Goal: Information Seeking & Learning: Learn about a topic

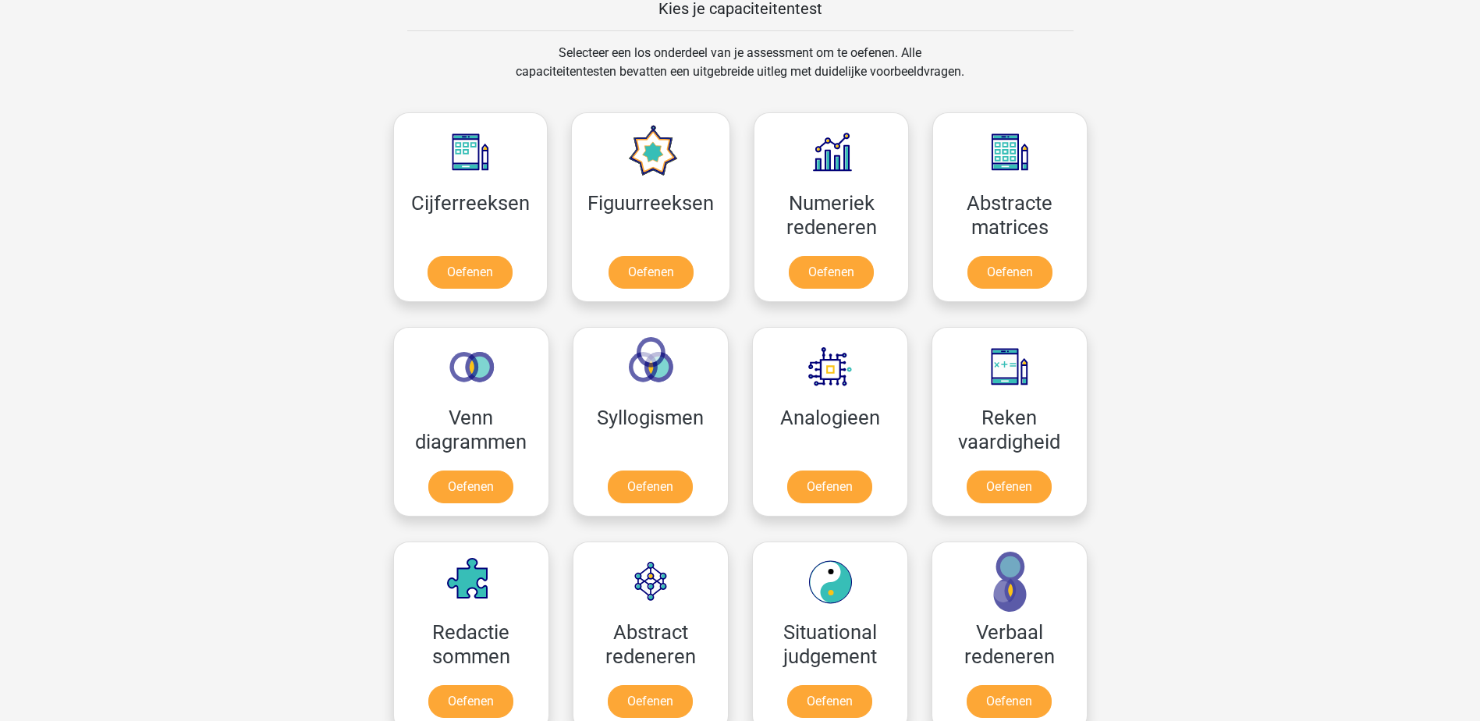
scroll to position [624, 0]
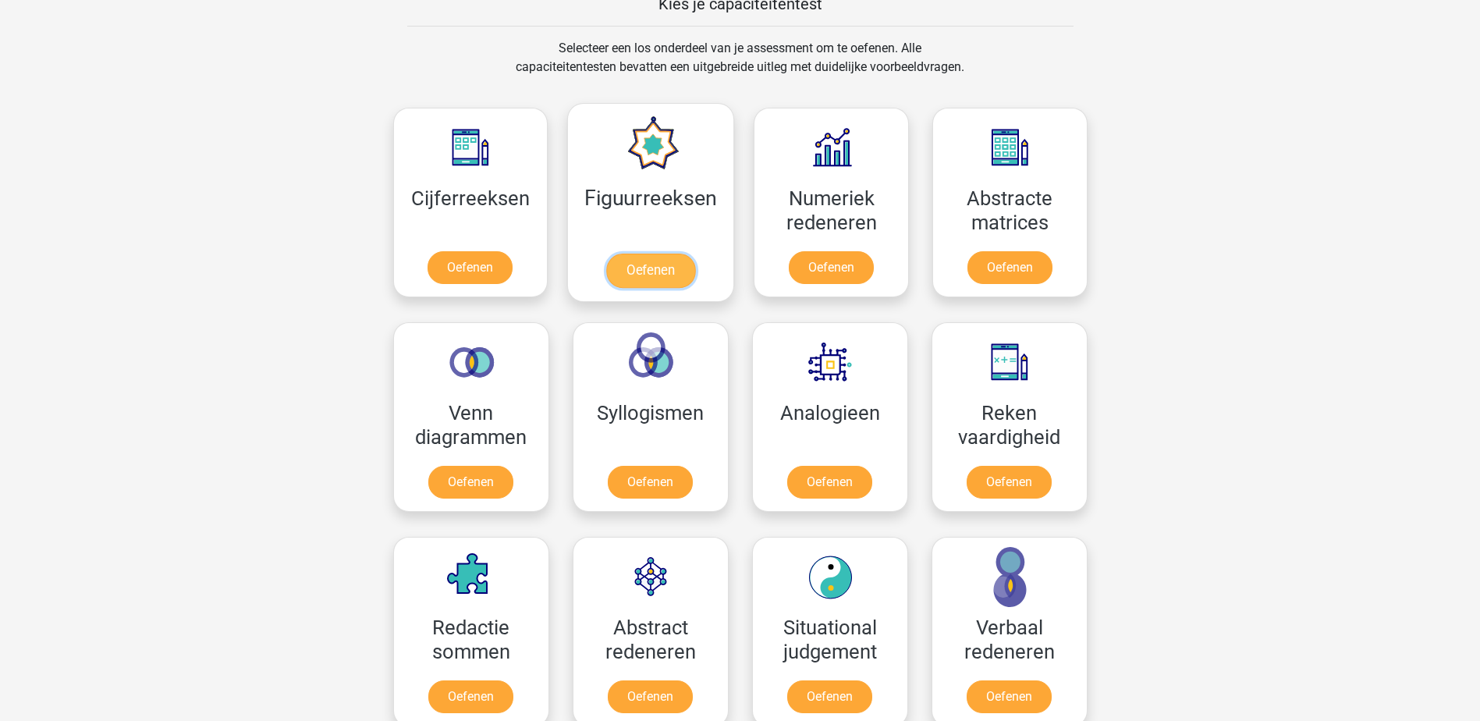
click at [629, 275] on link "Oefenen" at bounding box center [650, 271] width 89 height 34
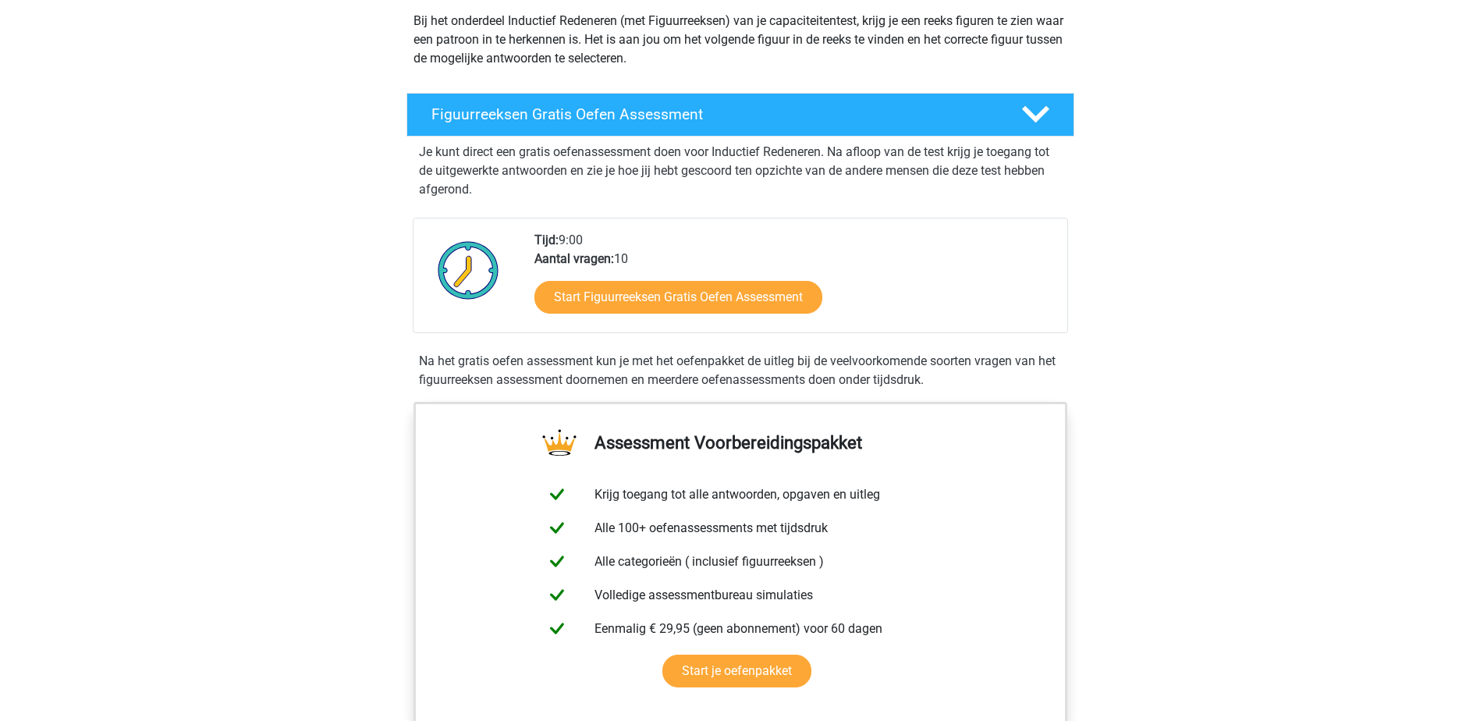
scroll to position [234, 0]
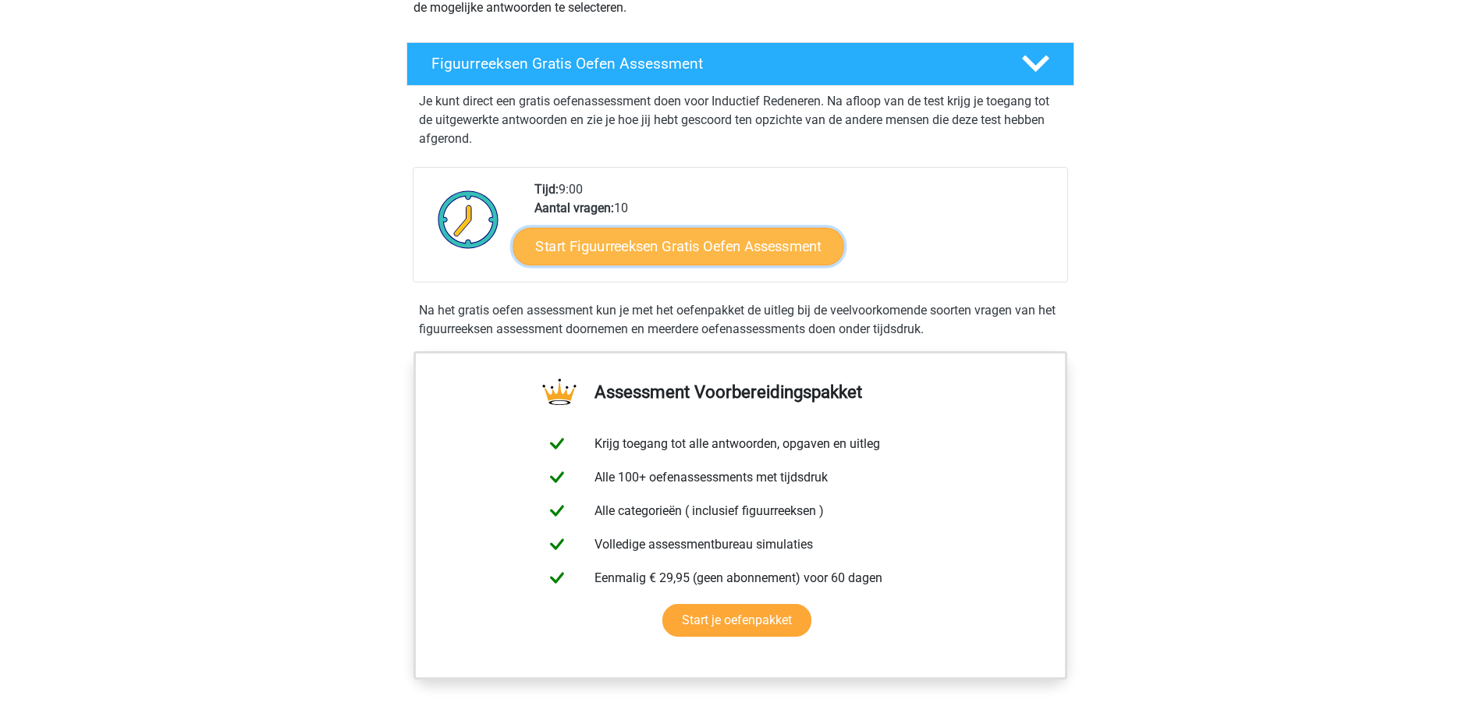
click at [734, 247] on link "Start Figuurreeksen Gratis Oefen Assessment" at bounding box center [678, 245] width 331 height 37
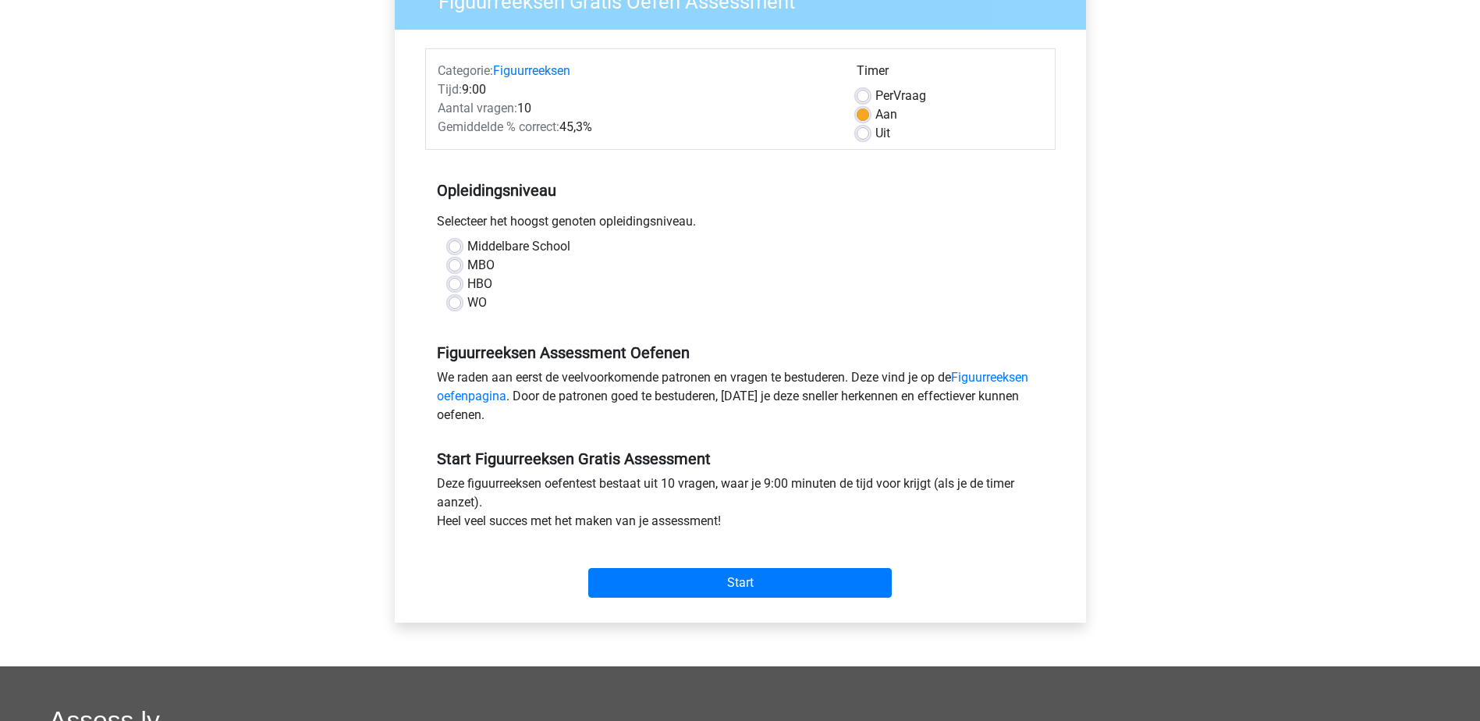
scroll to position [156, 0]
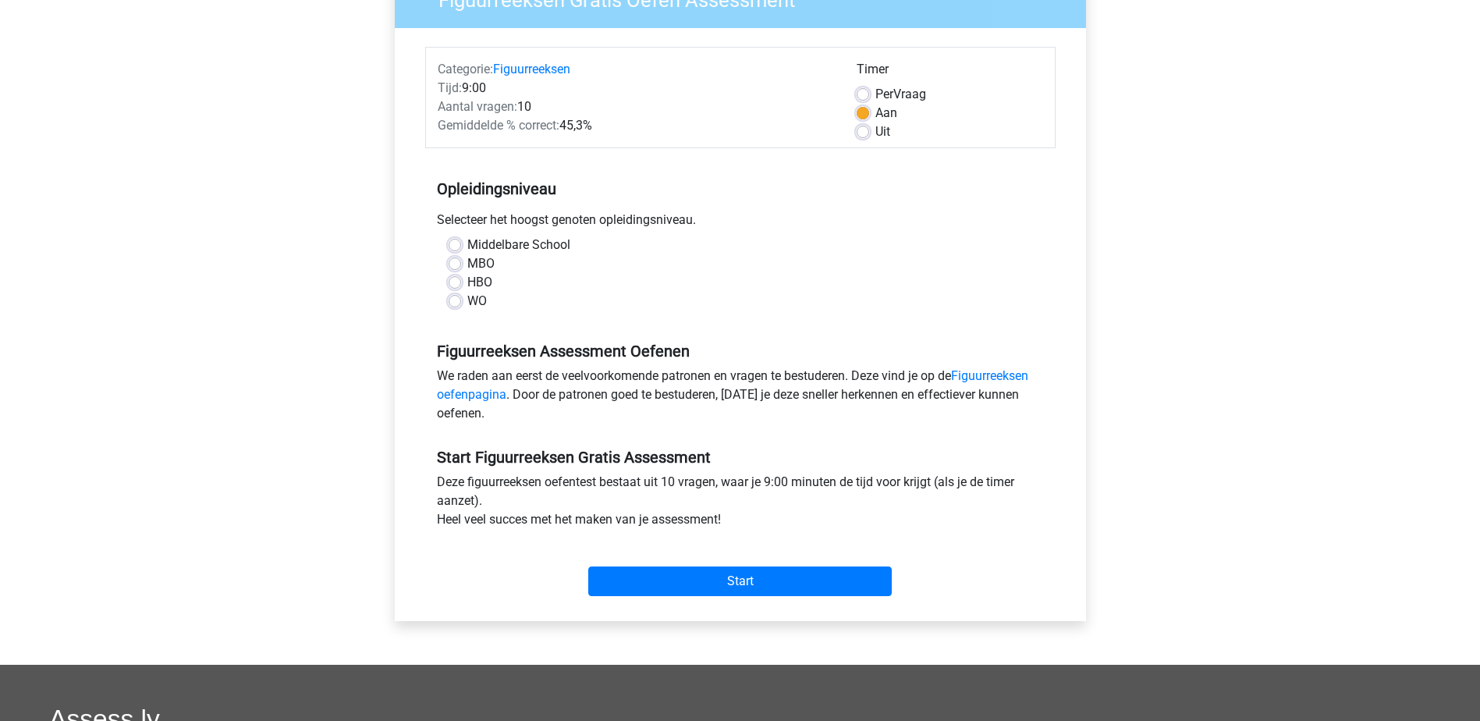
click at [467, 282] on label "HBO" at bounding box center [479, 282] width 25 height 19
click at [458, 282] on input "HBO" at bounding box center [455, 281] width 12 height 16
radio input "true"
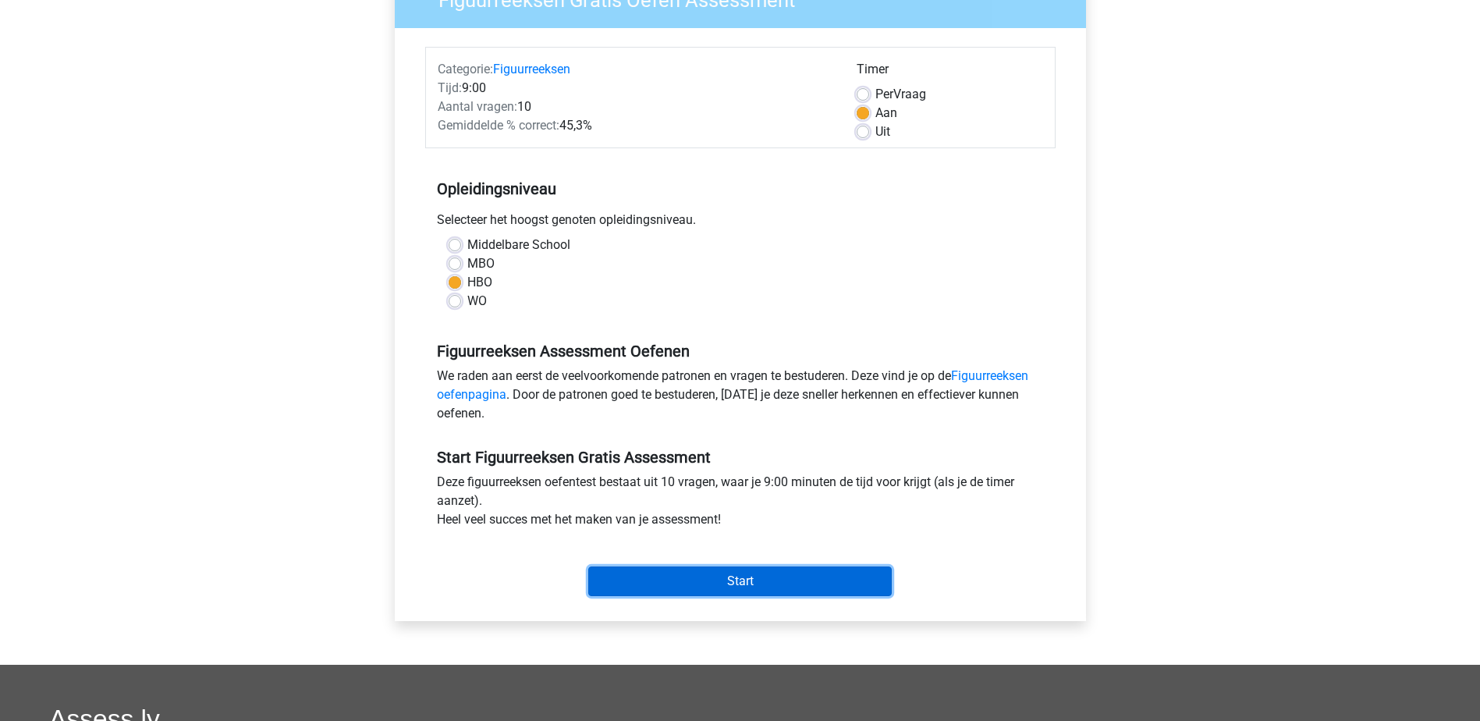
click at [745, 586] on input "Start" at bounding box center [740, 581] width 304 height 30
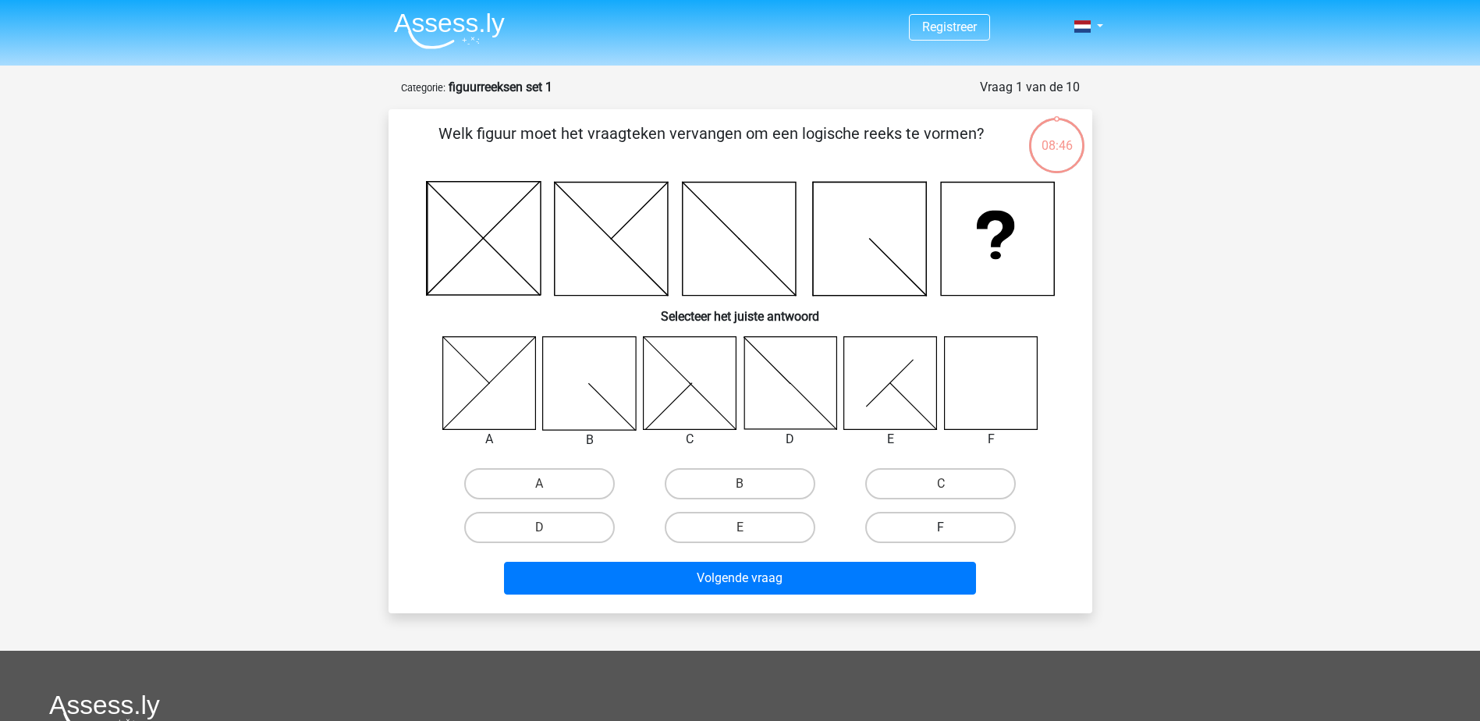
click at [926, 527] on label "F" at bounding box center [940, 527] width 151 height 31
click at [941, 527] on input "F" at bounding box center [946, 532] width 10 height 10
radio input "true"
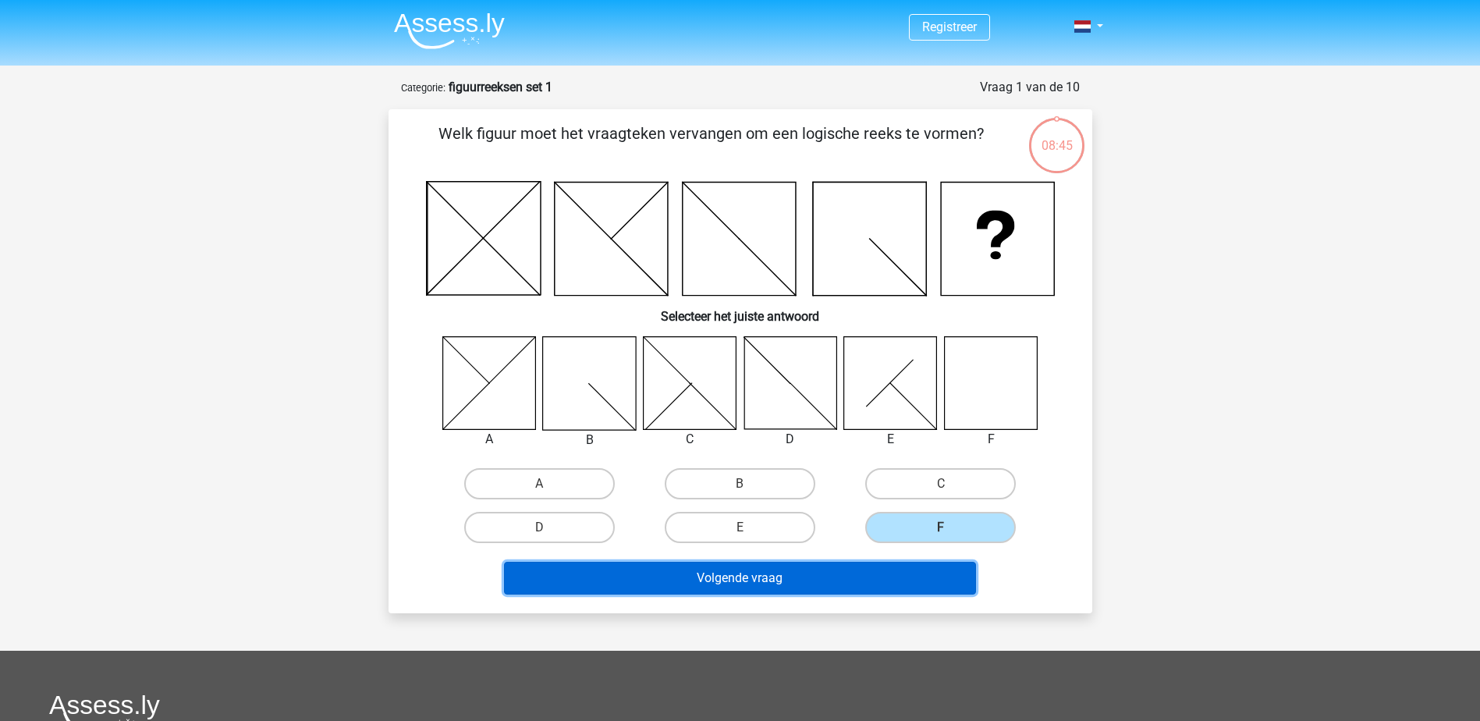
click at [790, 566] on button "Volgende vraag" at bounding box center [740, 578] width 472 height 33
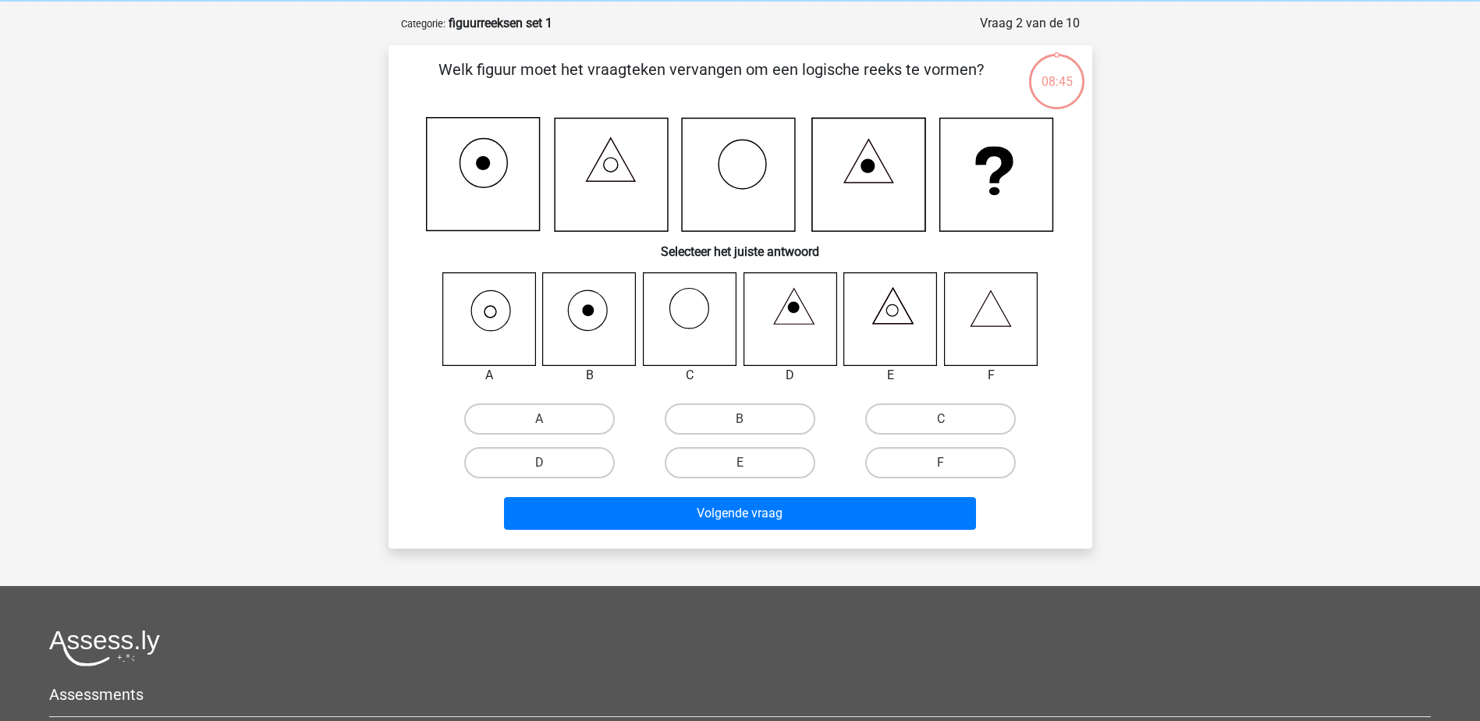
scroll to position [78, 0]
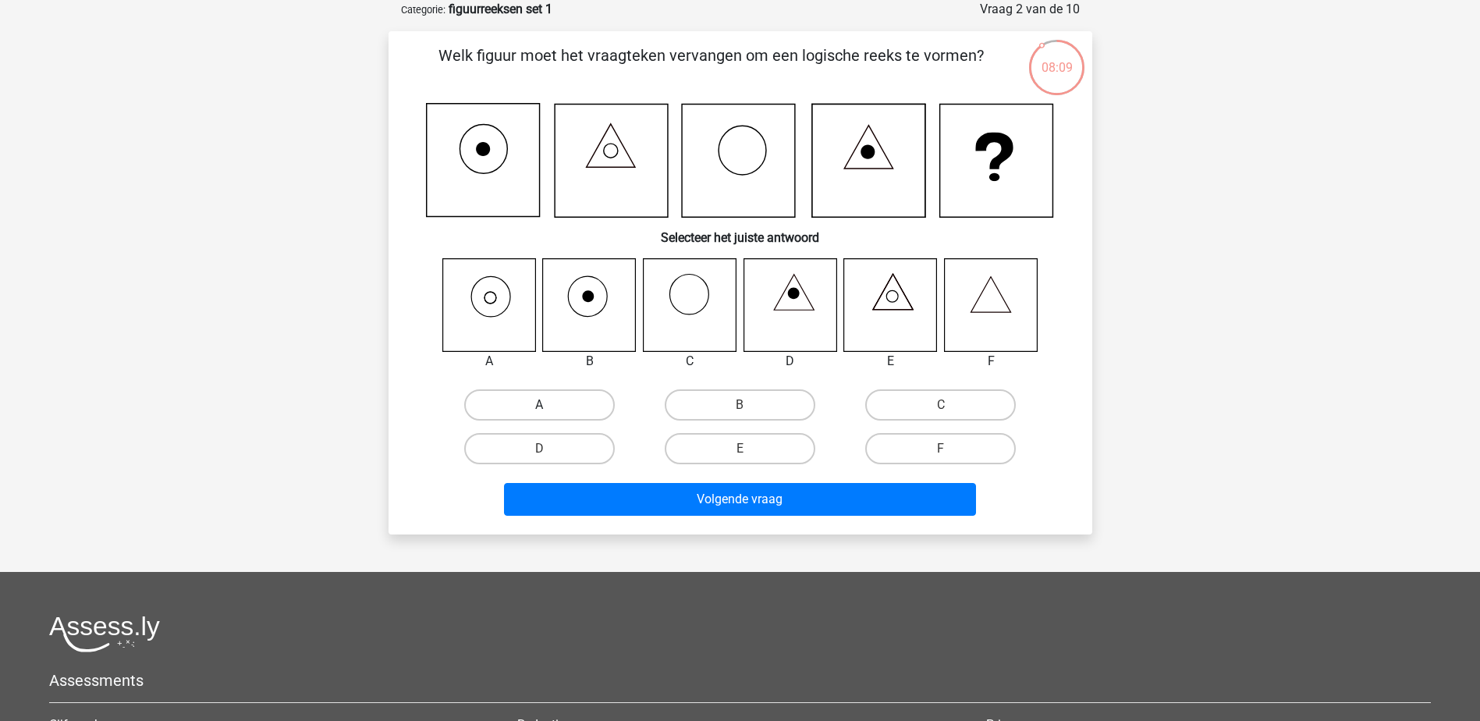
click at [566, 400] on label "A" at bounding box center [539, 404] width 151 height 31
click at [549, 405] on input "A" at bounding box center [544, 410] width 10 height 10
radio input "true"
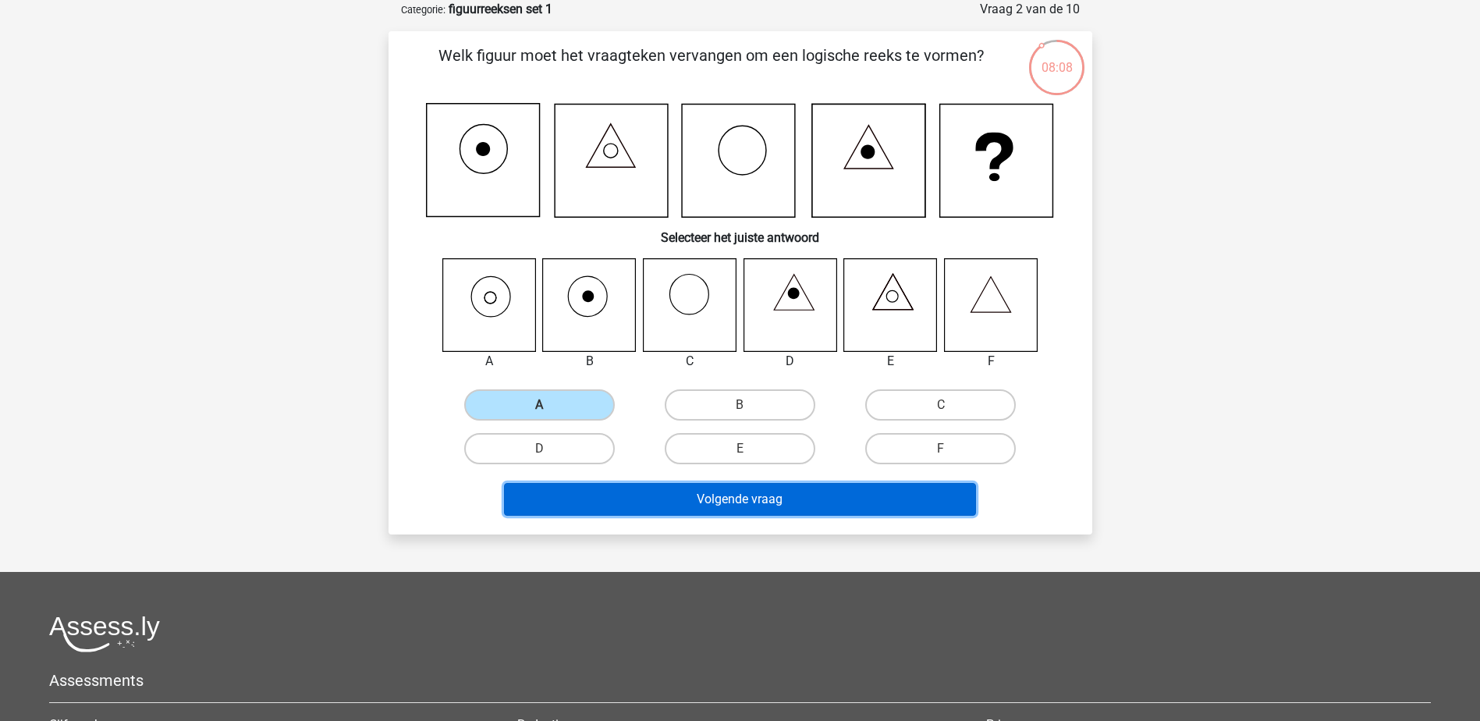
click at [772, 499] on button "Volgende vraag" at bounding box center [740, 499] width 472 height 33
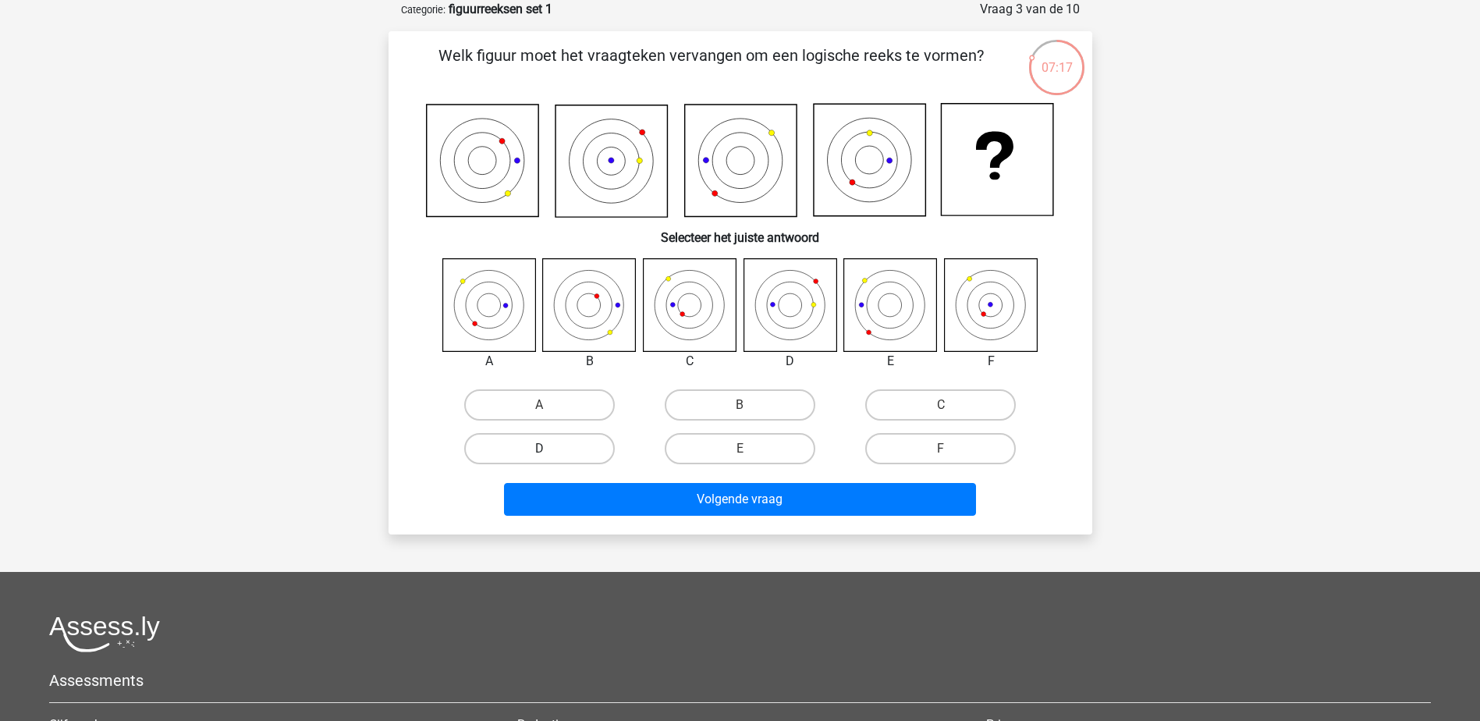
click at [556, 450] on label "D" at bounding box center [539, 448] width 151 height 31
click at [549, 450] on input "D" at bounding box center [544, 454] width 10 height 10
radio input "true"
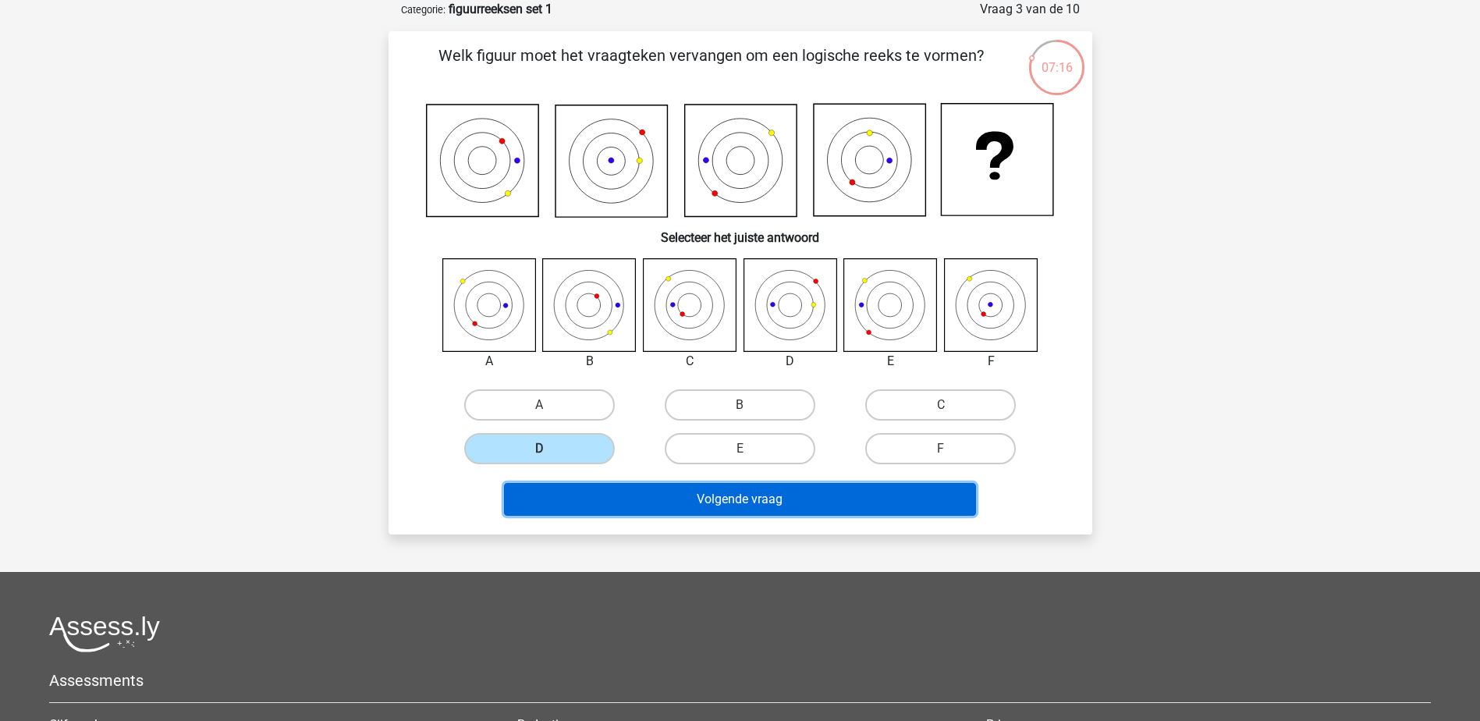
click at [750, 495] on button "Volgende vraag" at bounding box center [740, 499] width 472 height 33
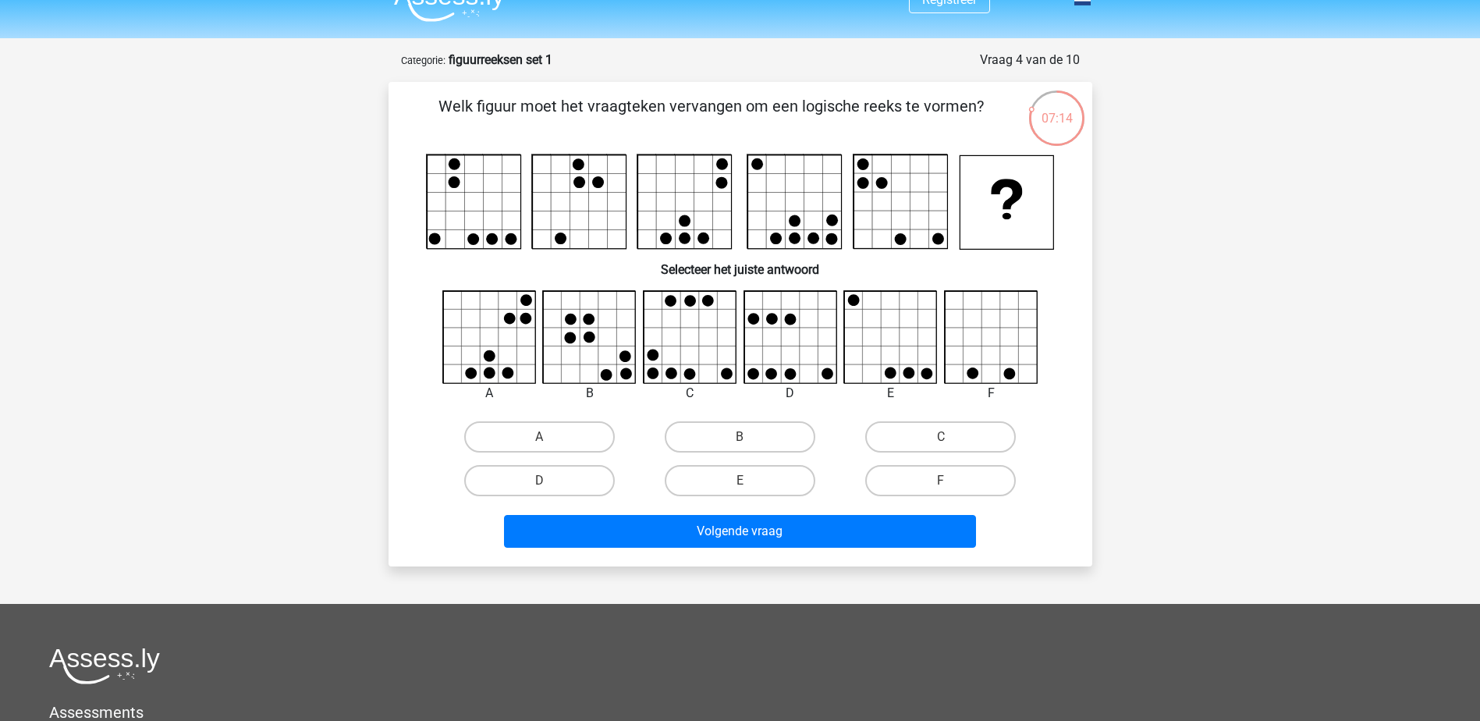
scroll to position [0, 0]
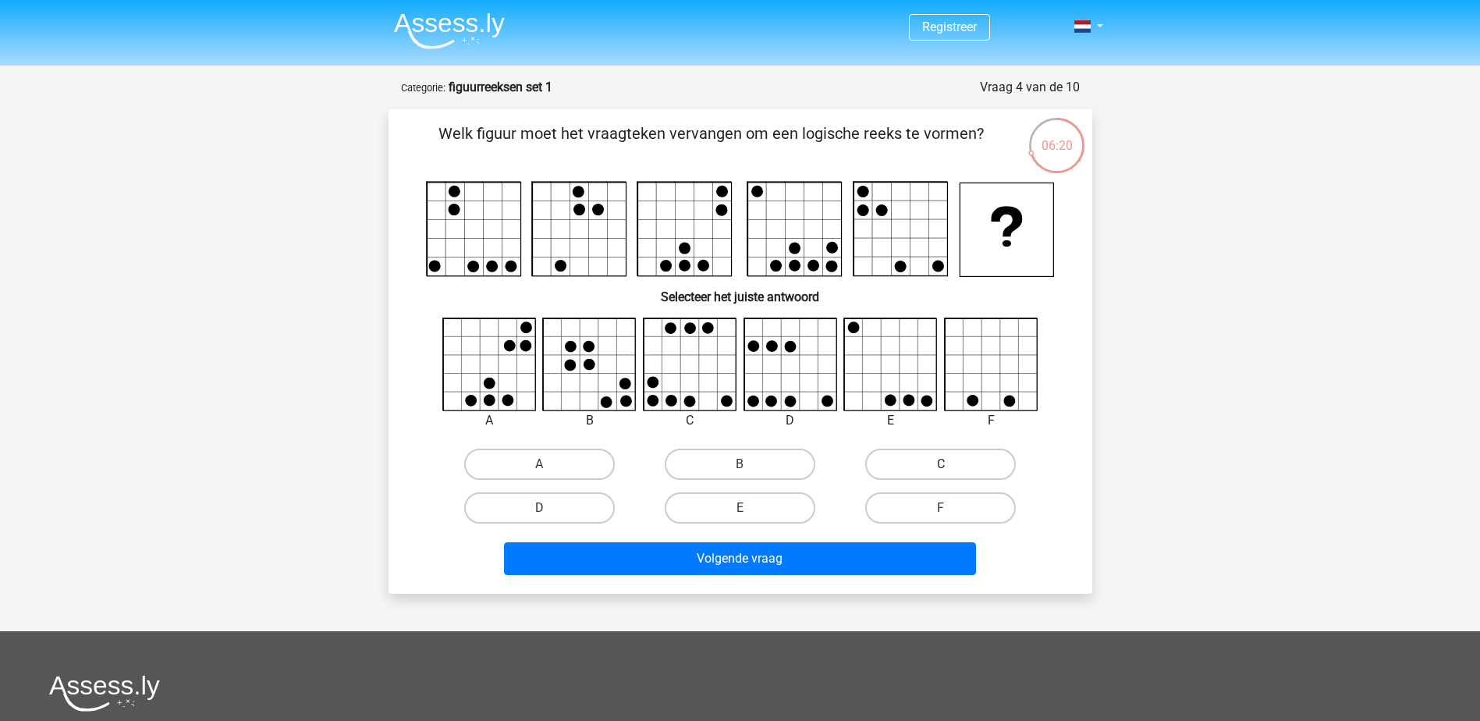
click at [958, 463] on label "C" at bounding box center [940, 464] width 151 height 31
click at [951, 464] on input "C" at bounding box center [946, 469] width 10 height 10
radio input "true"
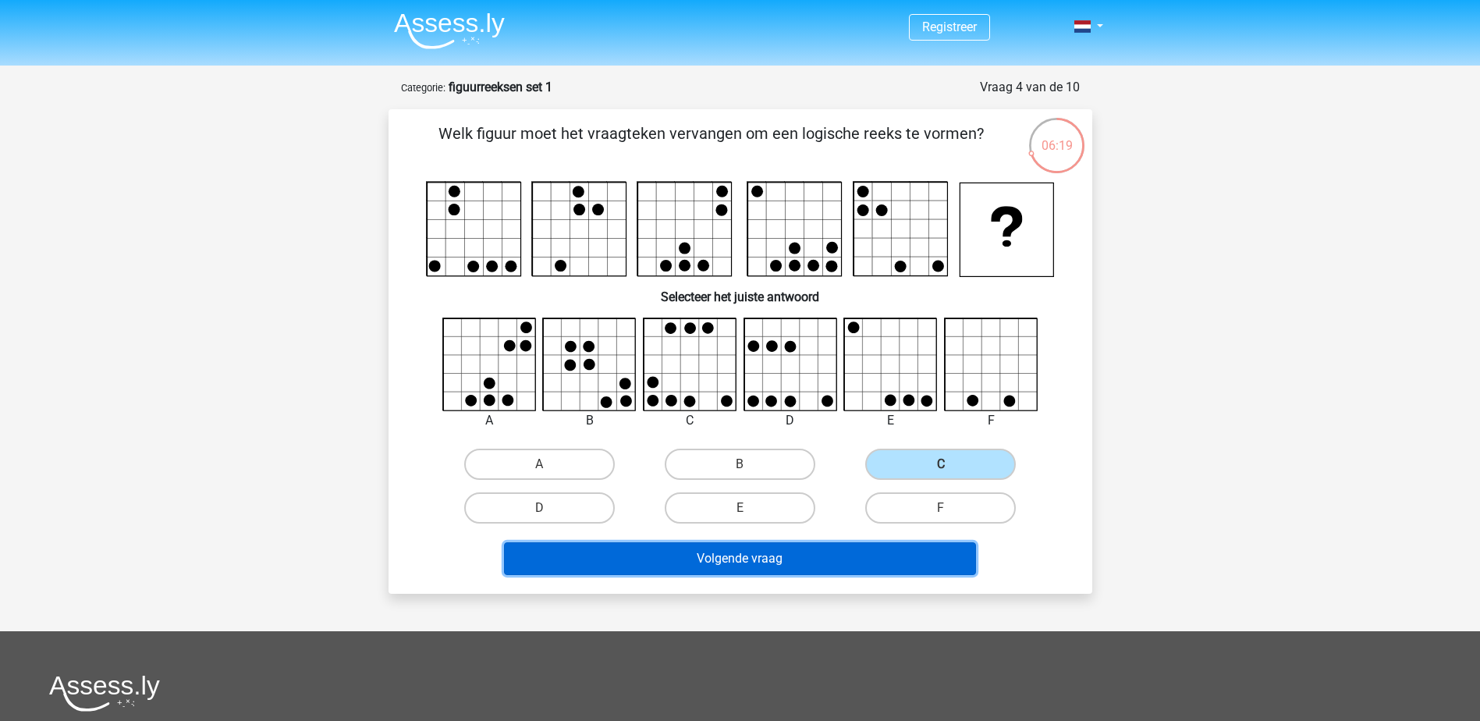
click at [764, 552] on button "Volgende vraag" at bounding box center [740, 558] width 472 height 33
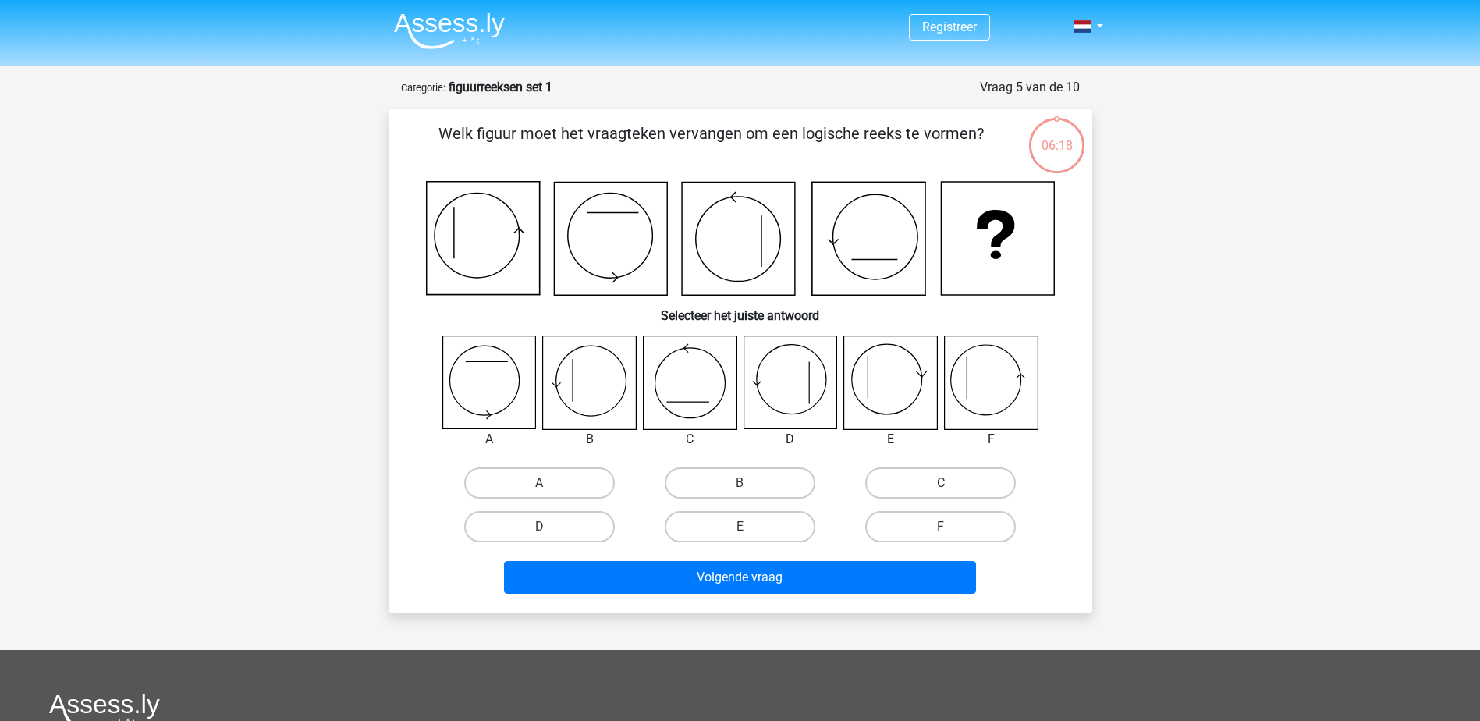
scroll to position [78, 0]
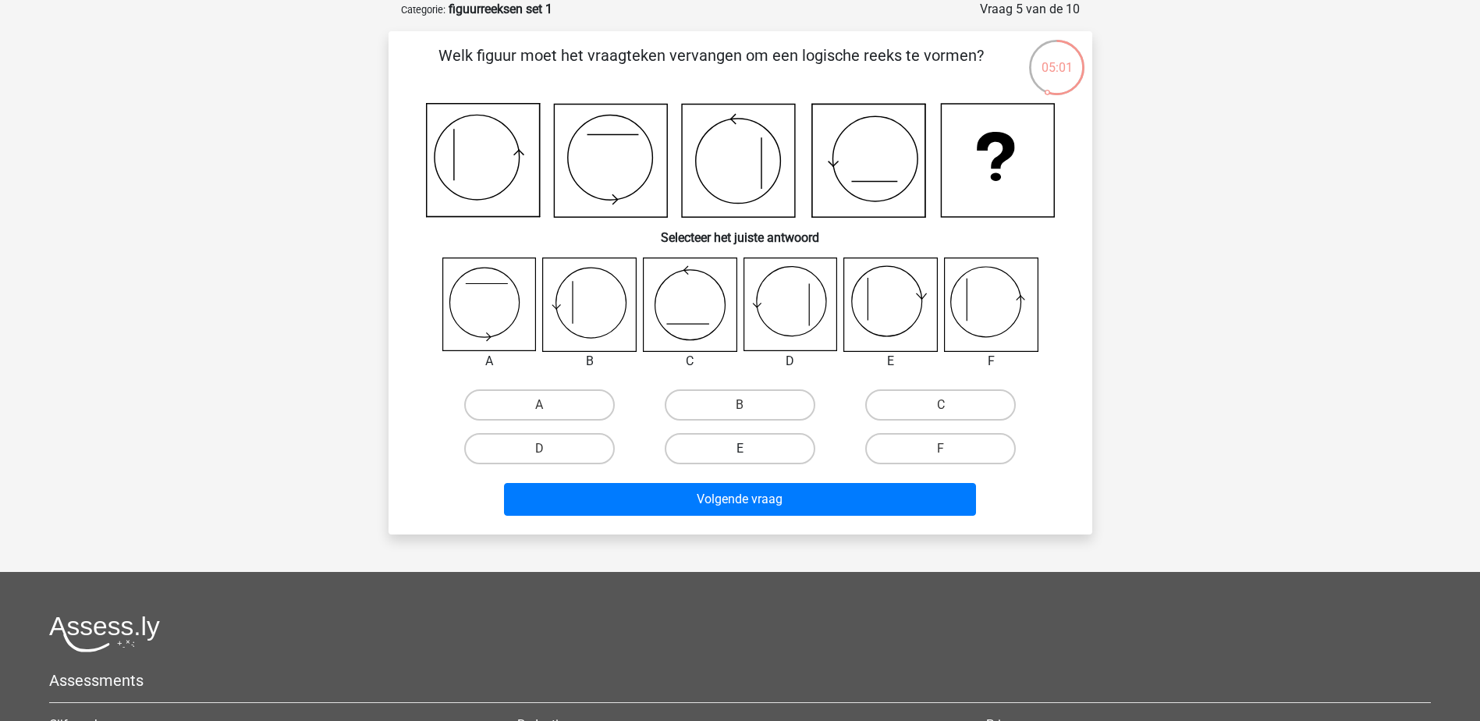
click at [748, 445] on label "E" at bounding box center [740, 448] width 151 height 31
click at [748, 449] on input "E" at bounding box center [745, 454] width 10 height 10
radio input "true"
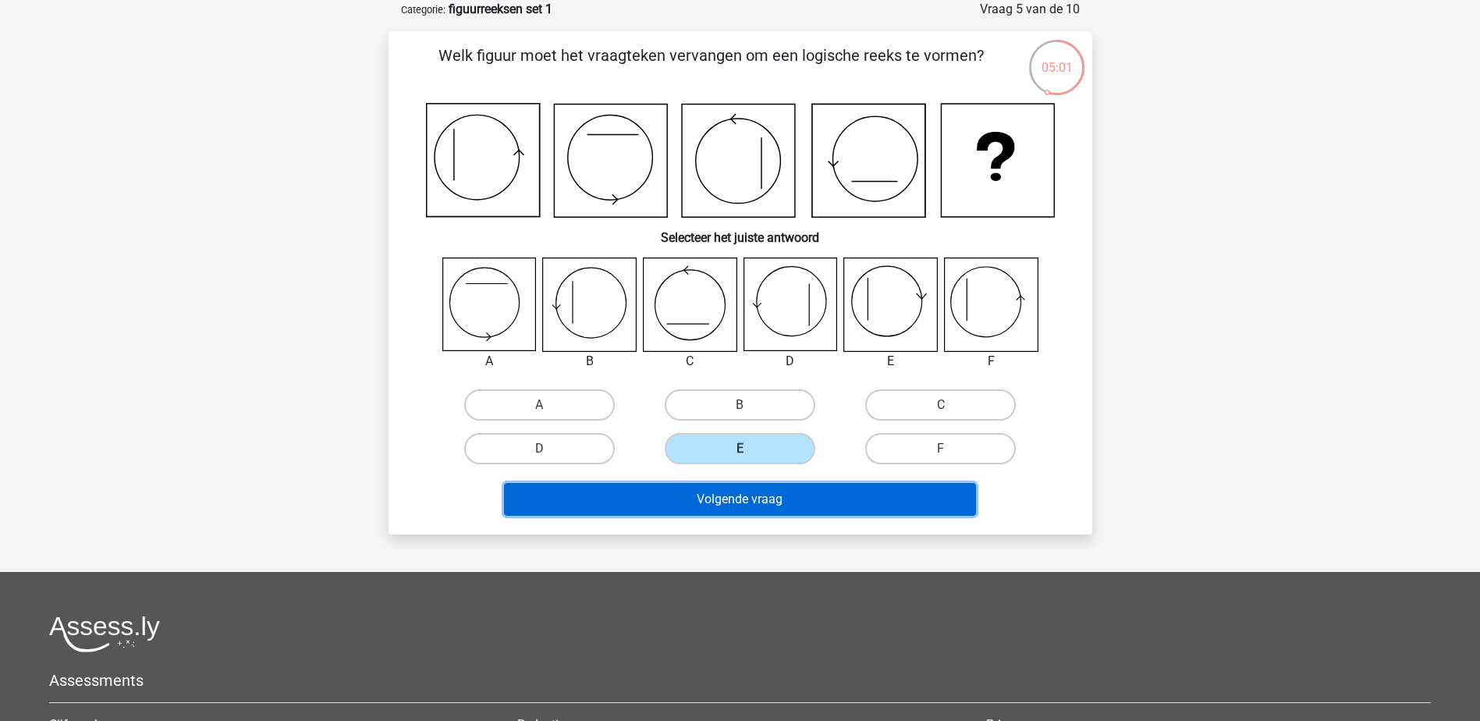
click at [744, 499] on button "Volgende vraag" at bounding box center [740, 499] width 472 height 33
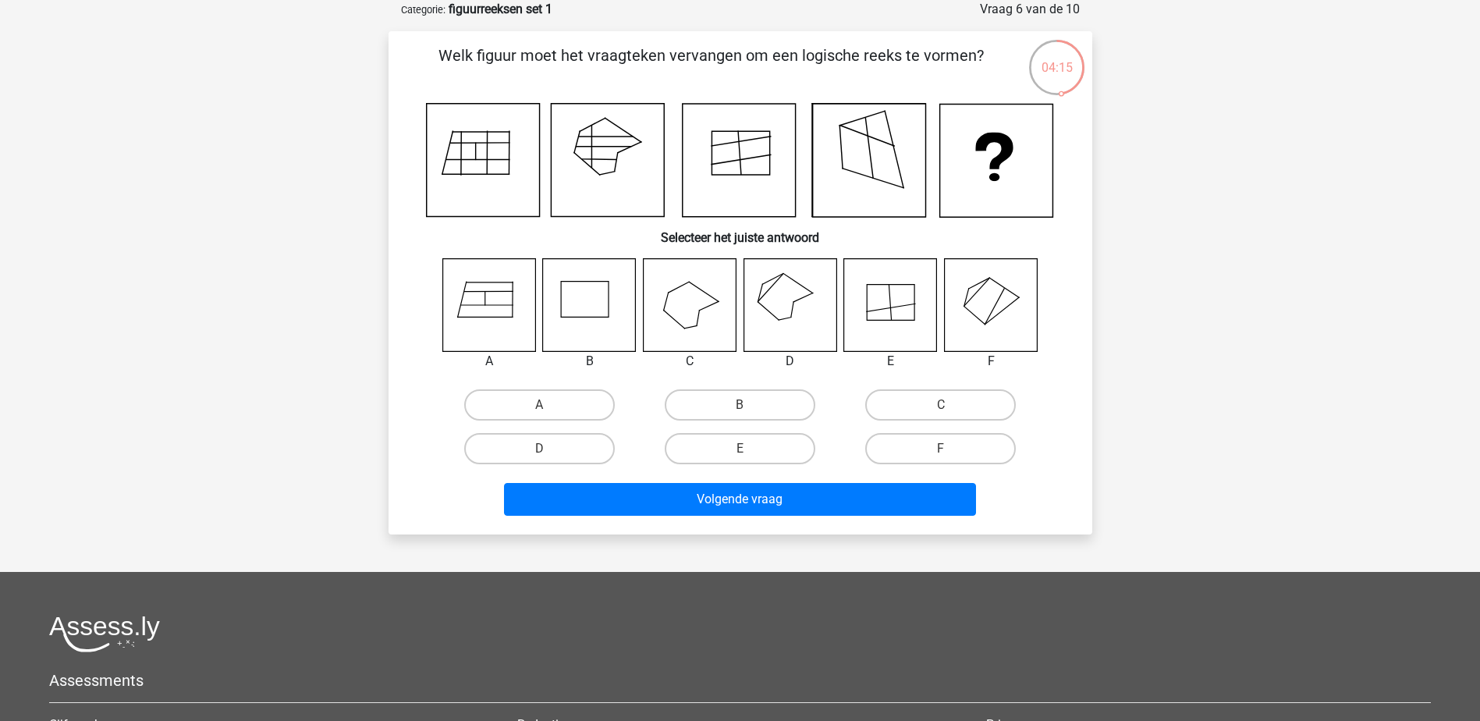
click at [943, 407] on input "C" at bounding box center [946, 410] width 10 height 10
radio input "true"
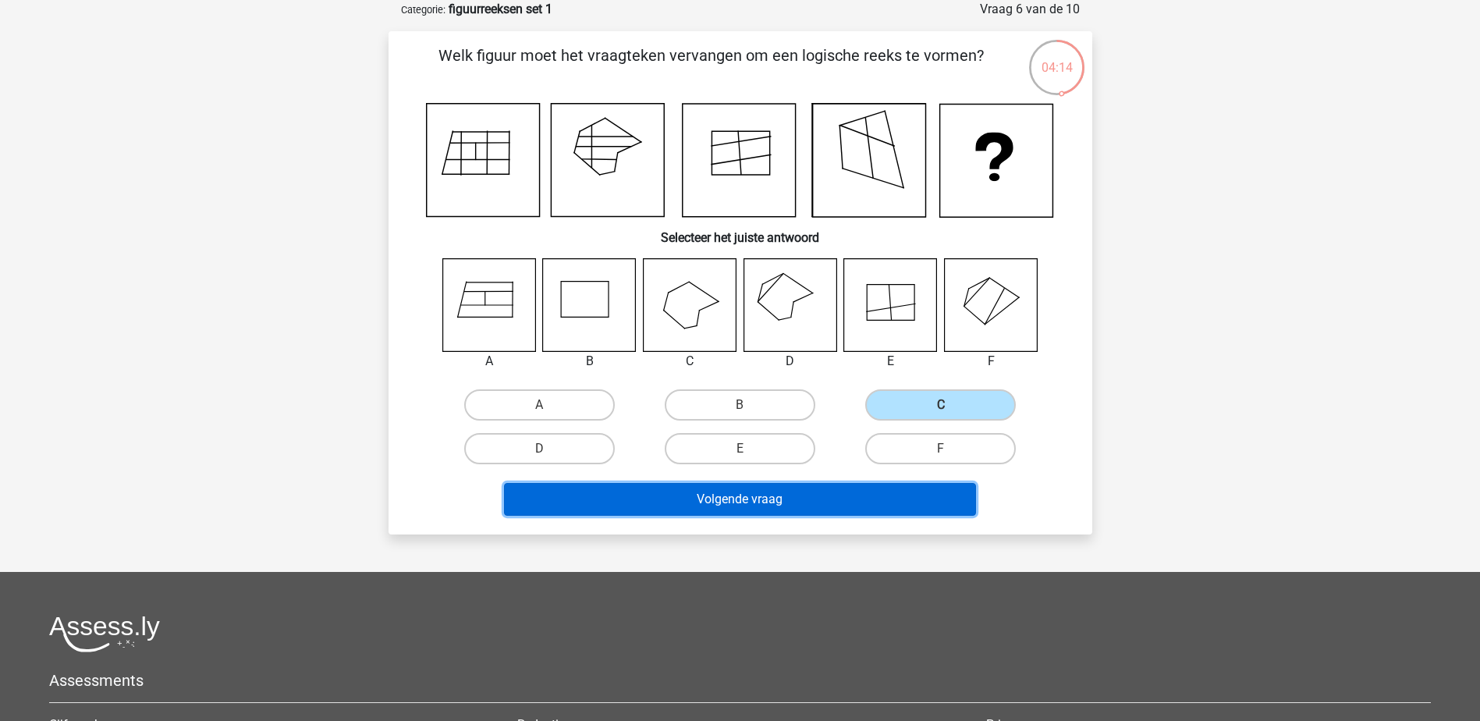
click at [802, 499] on button "Volgende vraag" at bounding box center [740, 499] width 472 height 33
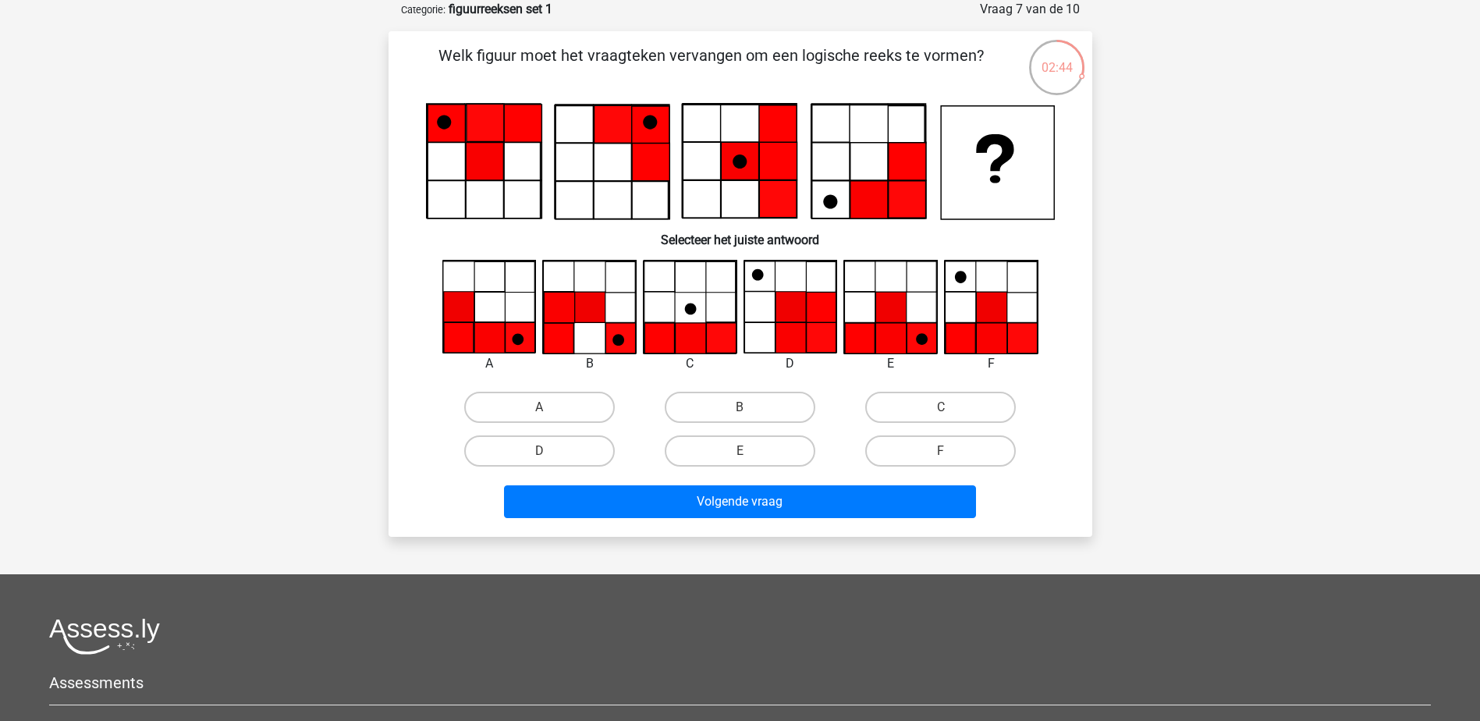
drag, startPoint x: 531, startPoint y: 403, endPoint x: 548, endPoint y: 415, distance: 20.8
click at [531, 403] on label "A" at bounding box center [539, 407] width 151 height 31
click at [539, 407] on input "A" at bounding box center [544, 412] width 10 height 10
radio input "true"
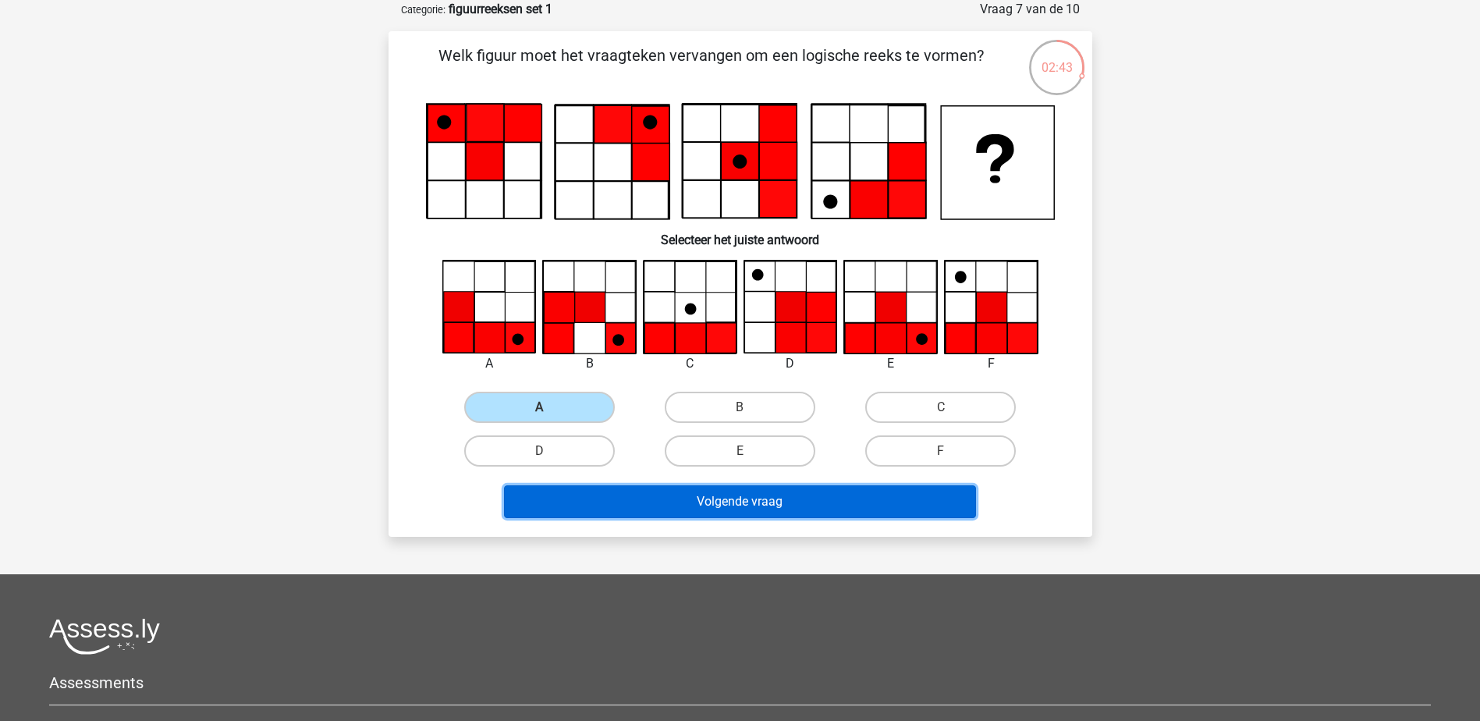
click at [833, 510] on button "Volgende vraag" at bounding box center [740, 501] width 472 height 33
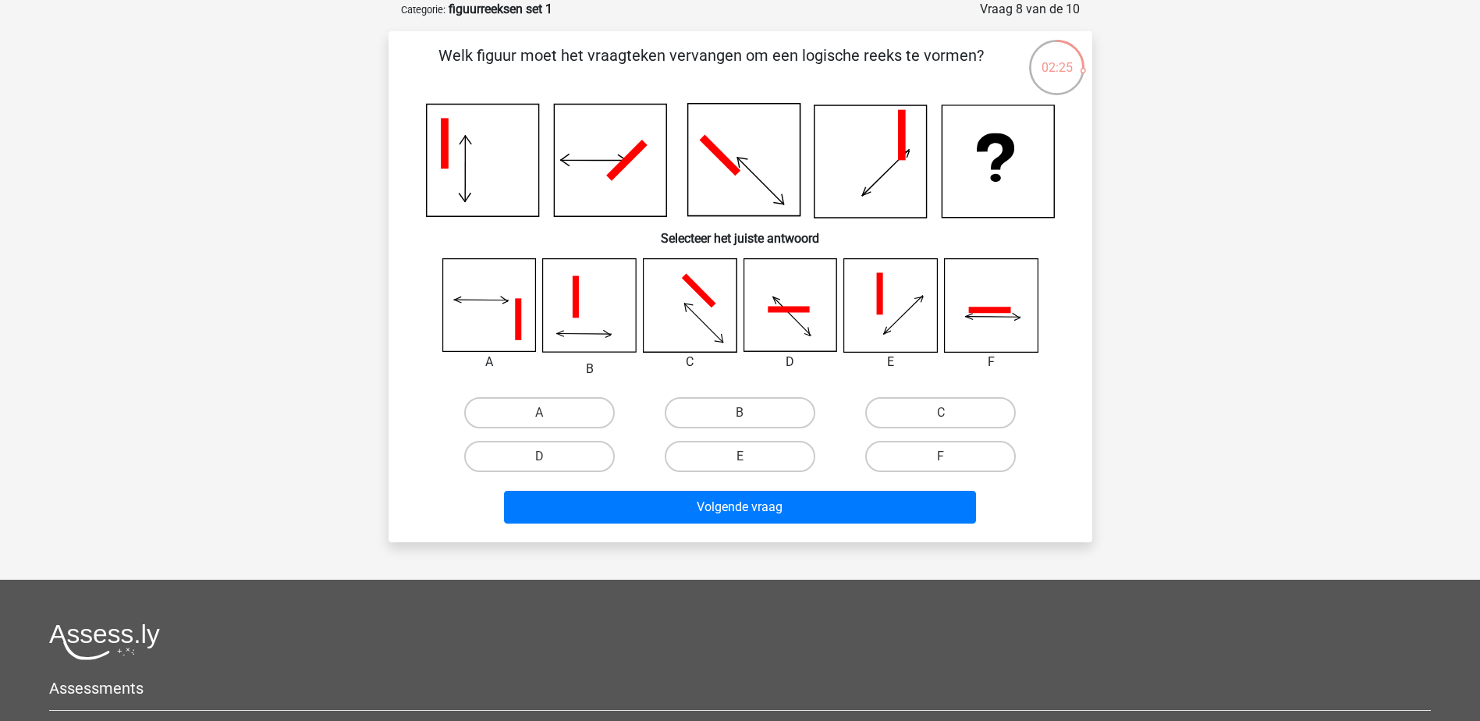
click at [686, 315] on icon at bounding box center [689, 305] width 93 height 93
click at [962, 409] on label "C" at bounding box center [940, 412] width 151 height 31
click at [951, 413] on input "C" at bounding box center [946, 418] width 10 height 10
radio input "true"
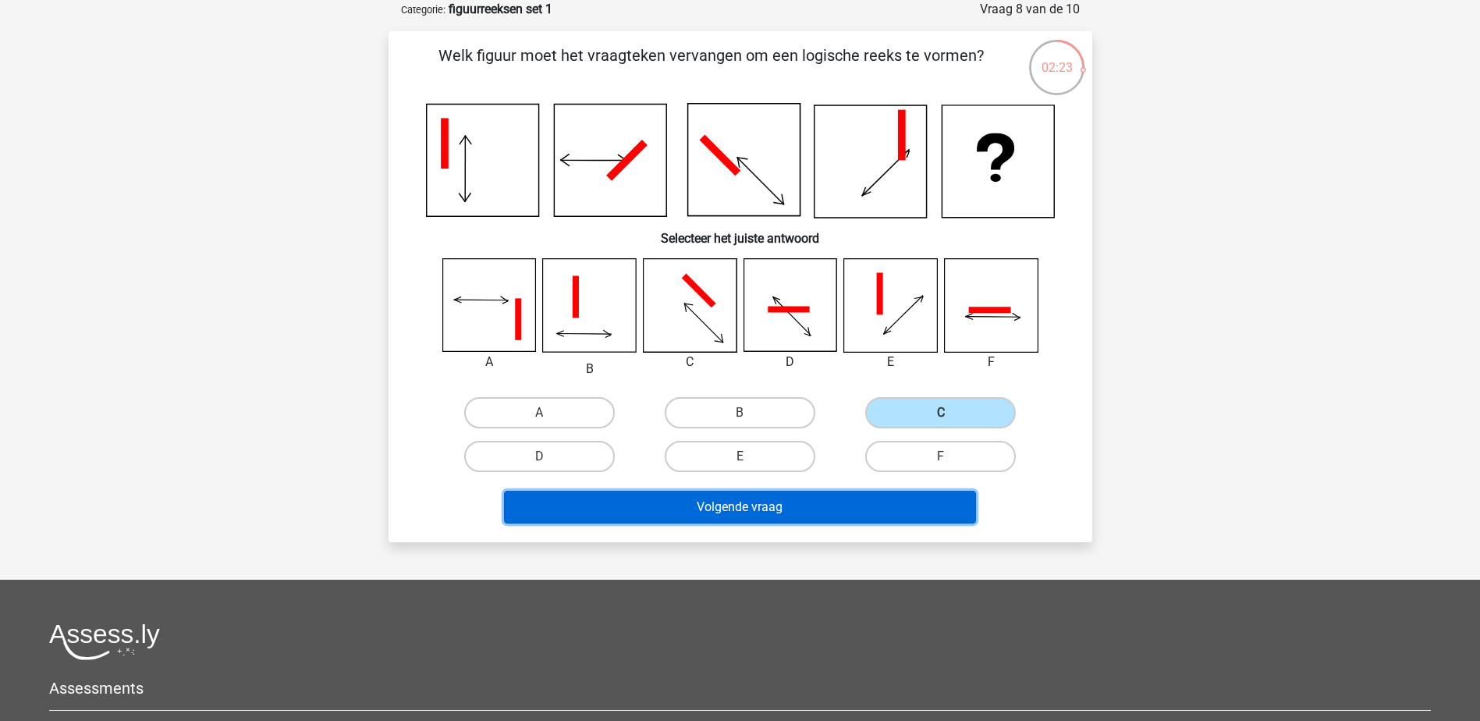
click at [783, 503] on button "Volgende vraag" at bounding box center [740, 507] width 472 height 33
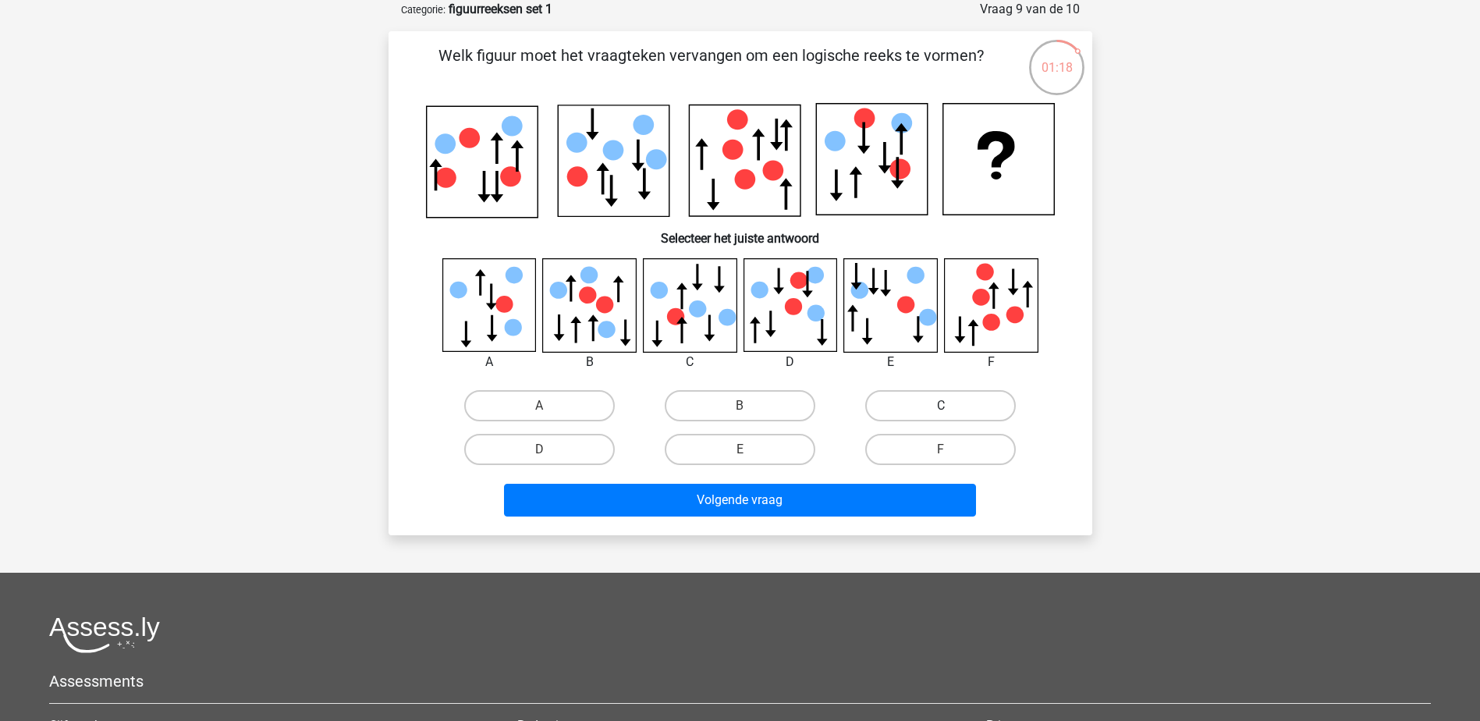
click at [927, 410] on label "C" at bounding box center [940, 405] width 151 height 31
click at [941, 410] on input "C" at bounding box center [946, 411] width 10 height 10
radio input "true"
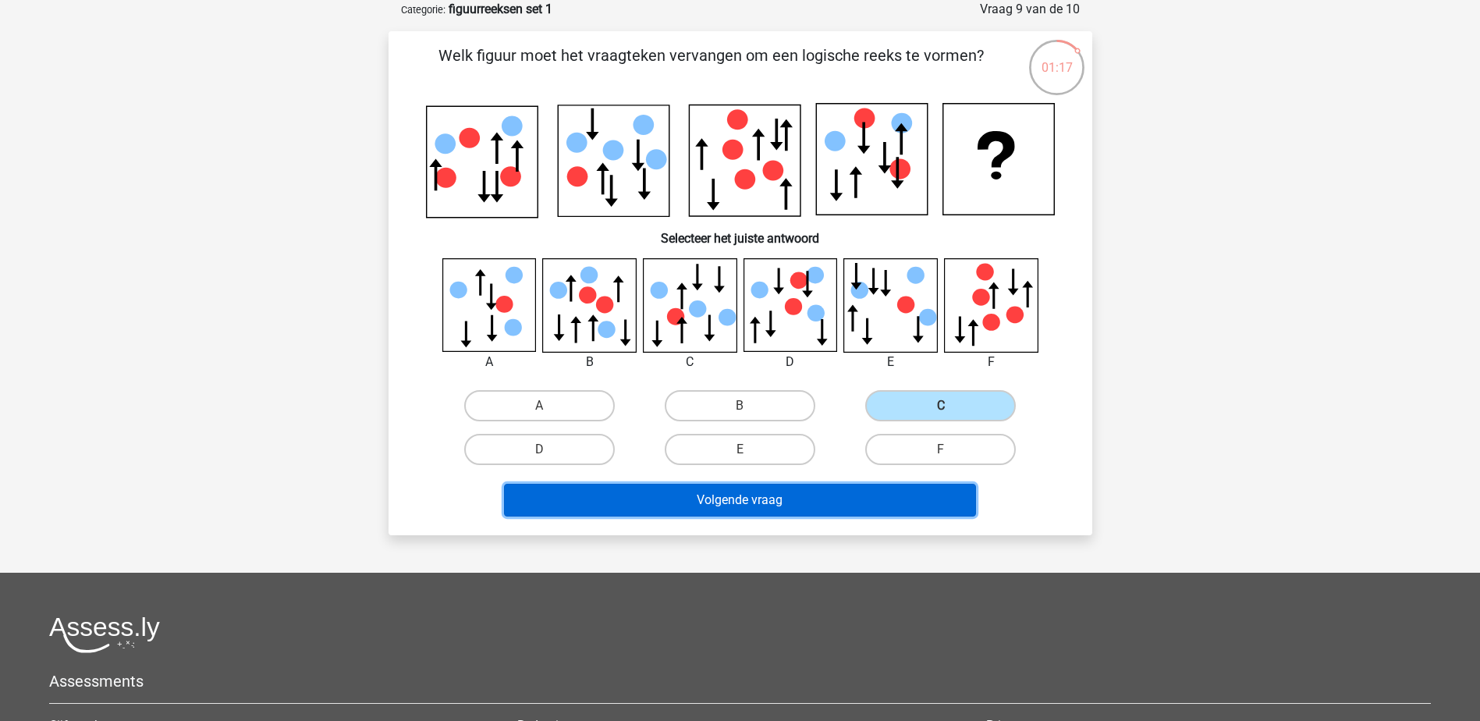
click at [839, 499] on button "Volgende vraag" at bounding box center [740, 500] width 472 height 33
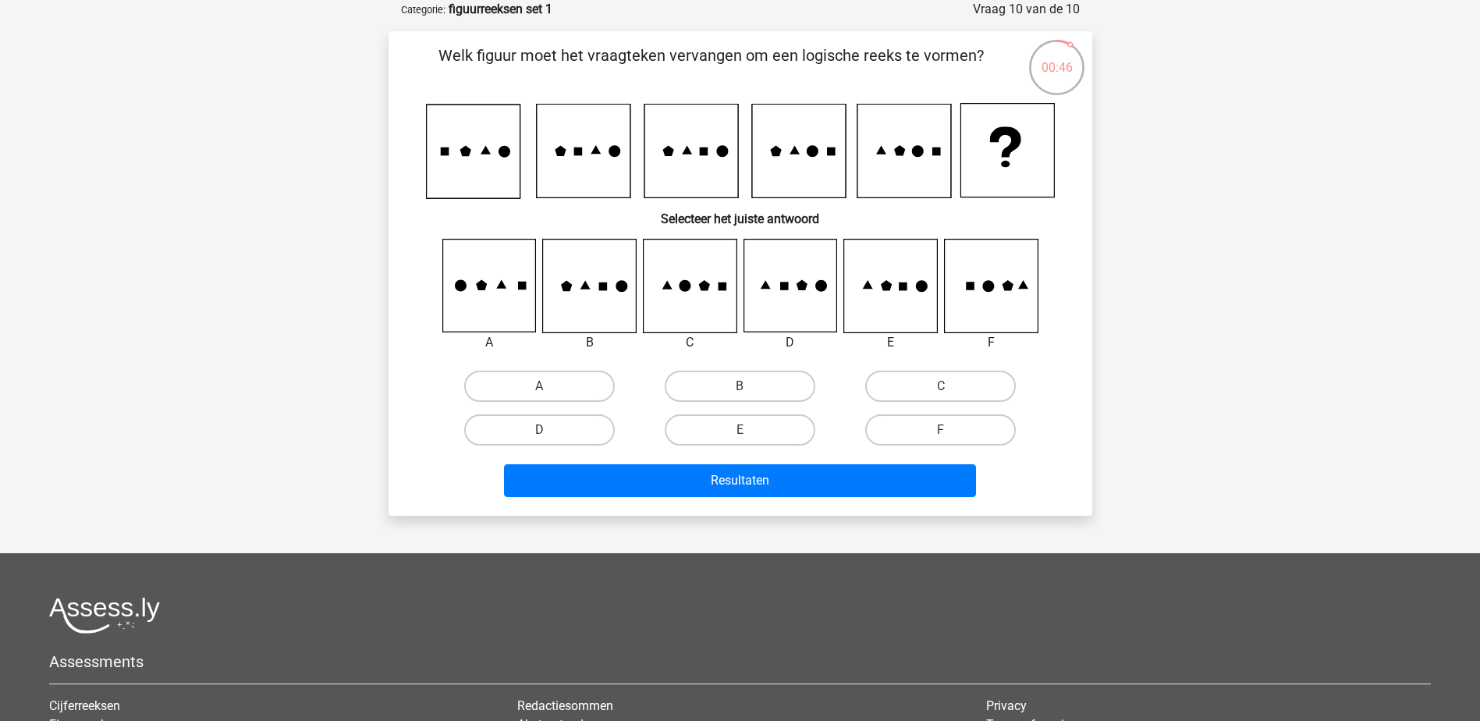
click at [746, 386] on input "B" at bounding box center [745, 391] width 10 height 10
radio input "true"
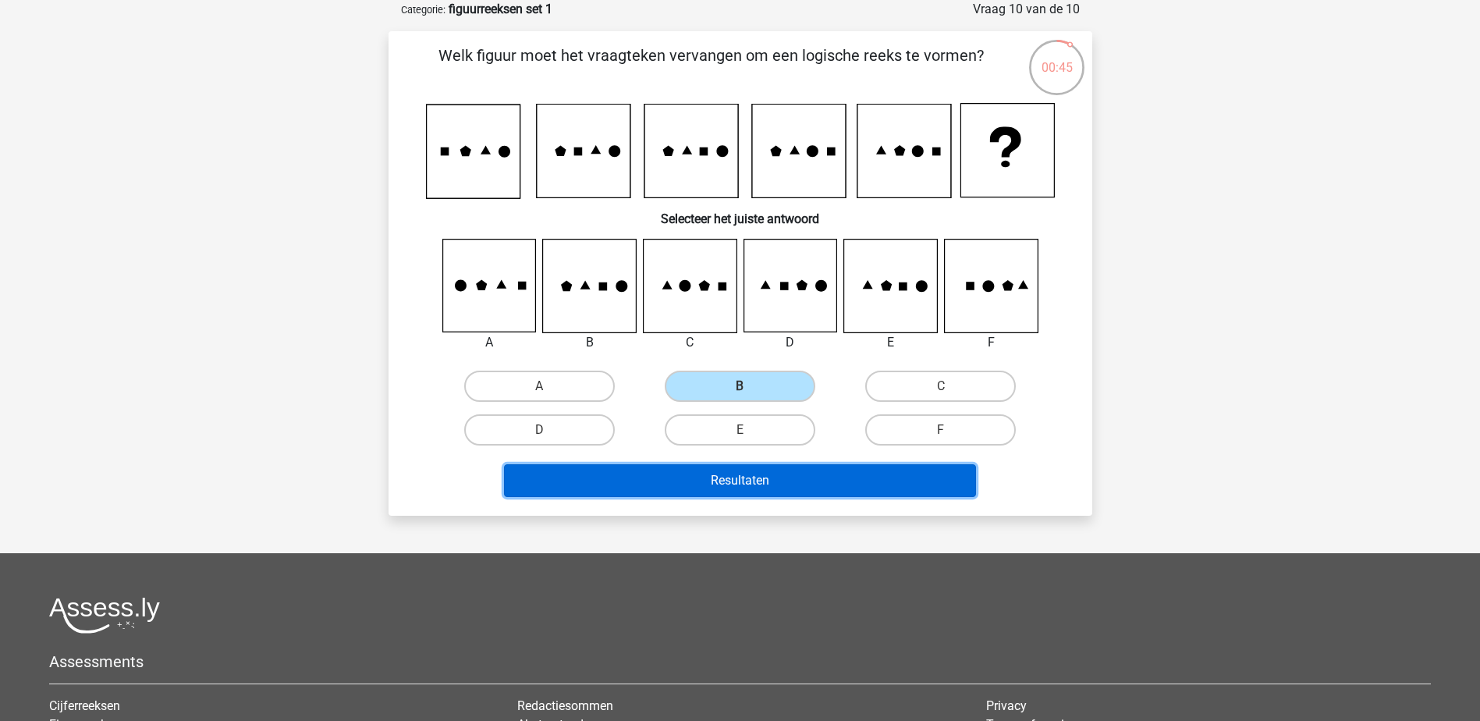
click at [756, 484] on button "Resultaten" at bounding box center [740, 480] width 472 height 33
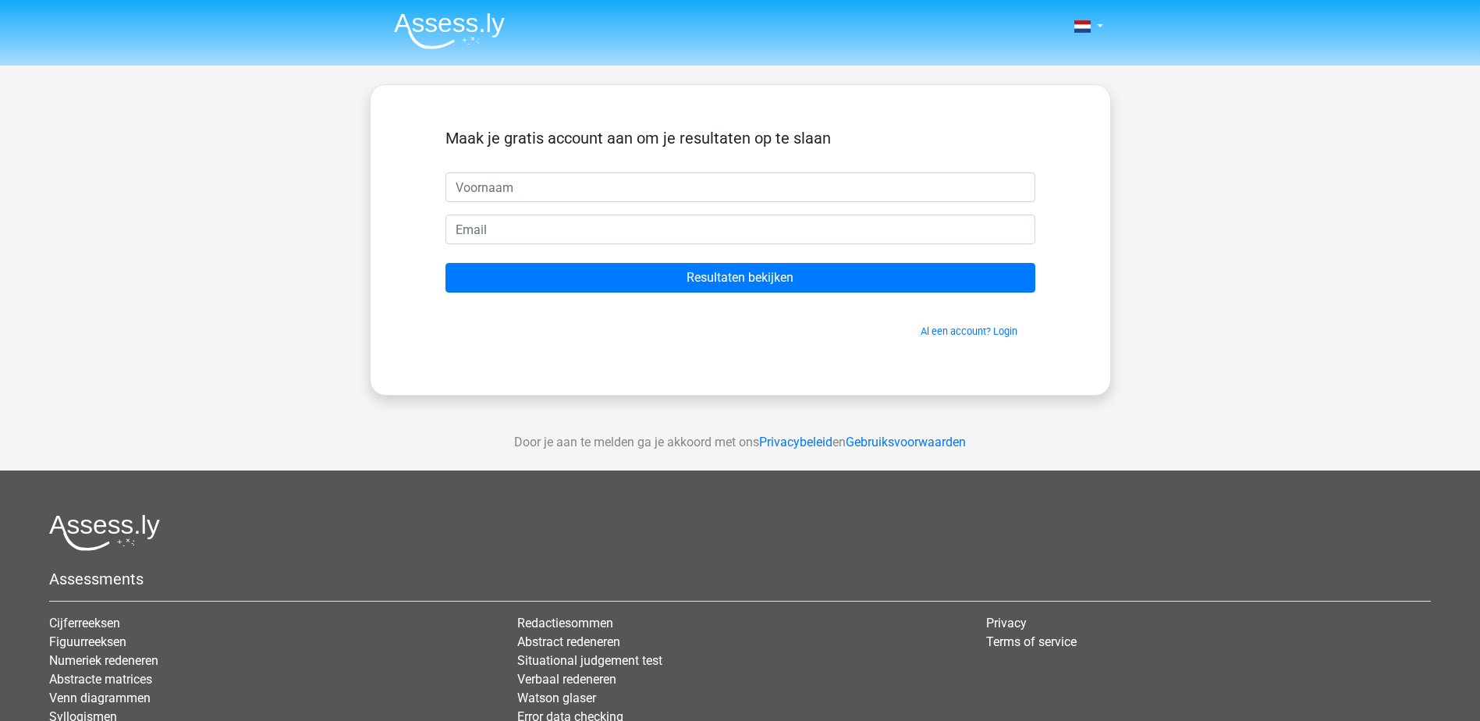
click at [536, 190] on input "text" at bounding box center [741, 187] width 590 height 30
type input "[PERSON_NAME]"
type input "[EMAIL_ADDRESS][DOMAIN_NAME]"
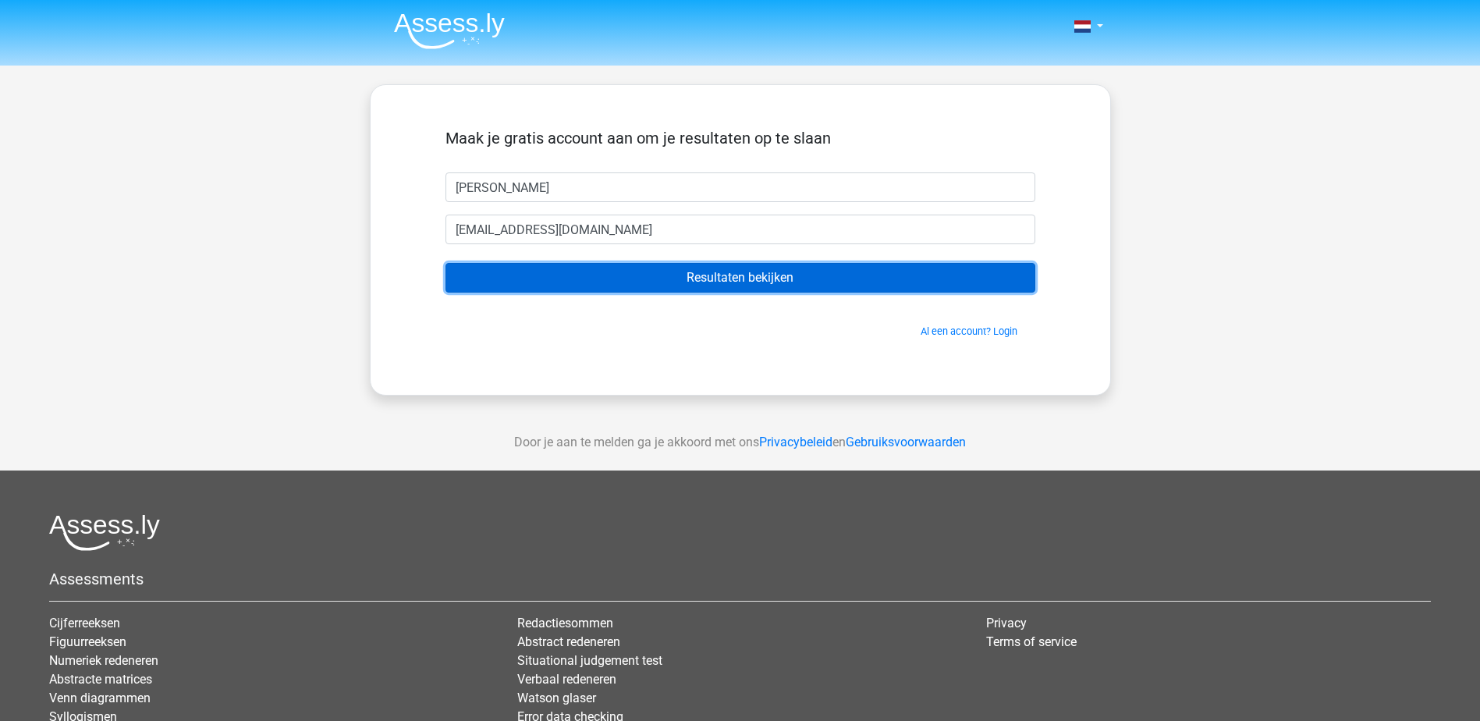
click at [733, 280] on input "Resultaten bekijken" at bounding box center [741, 278] width 590 height 30
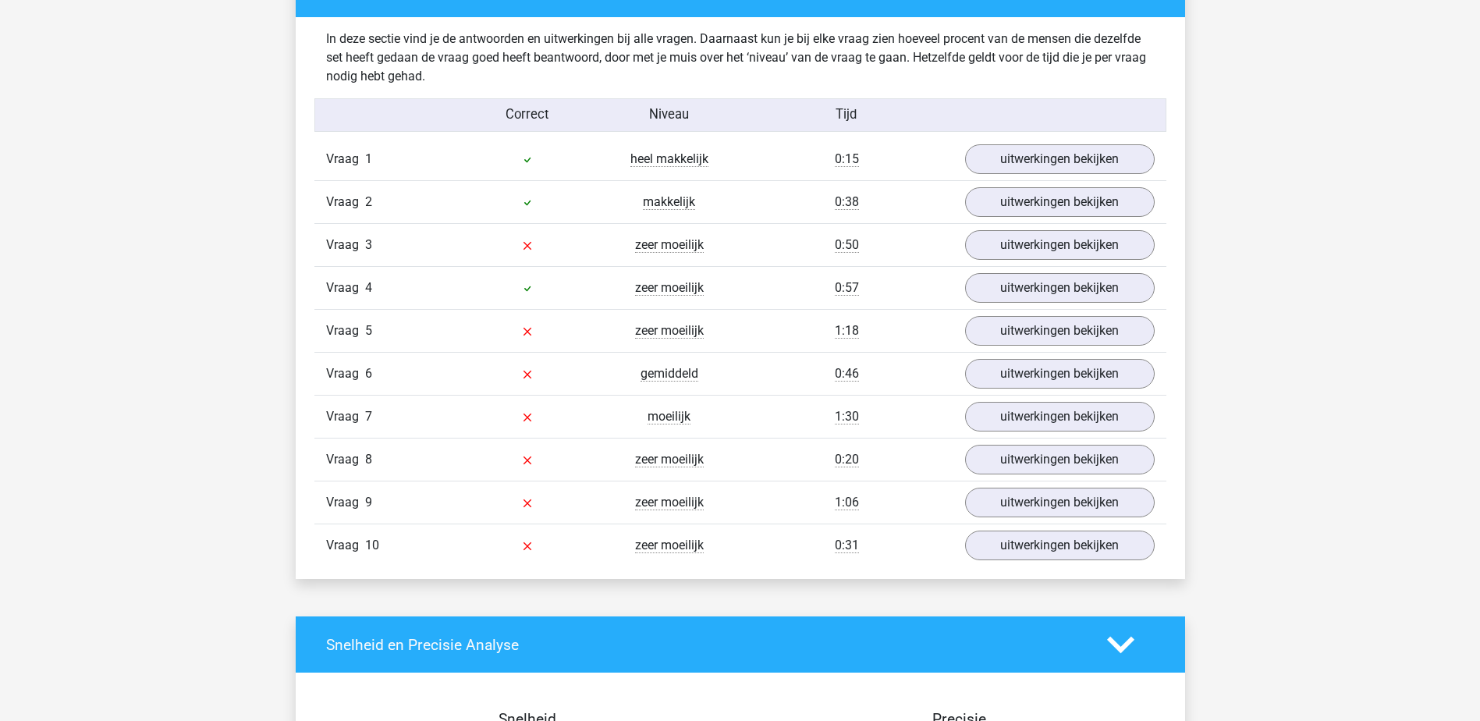
scroll to position [1248, 0]
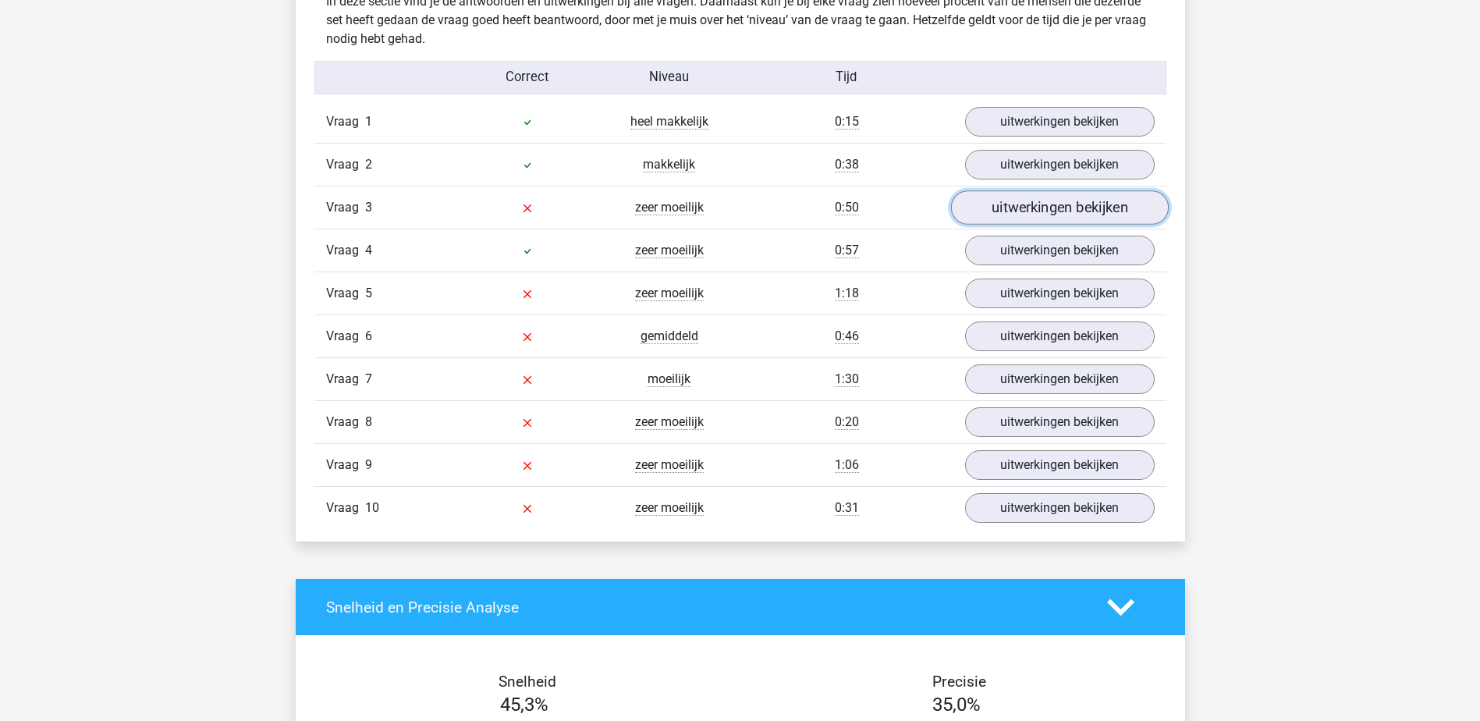
click at [1049, 220] on link "uitwerkingen bekijken" at bounding box center [1059, 208] width 218 height 34
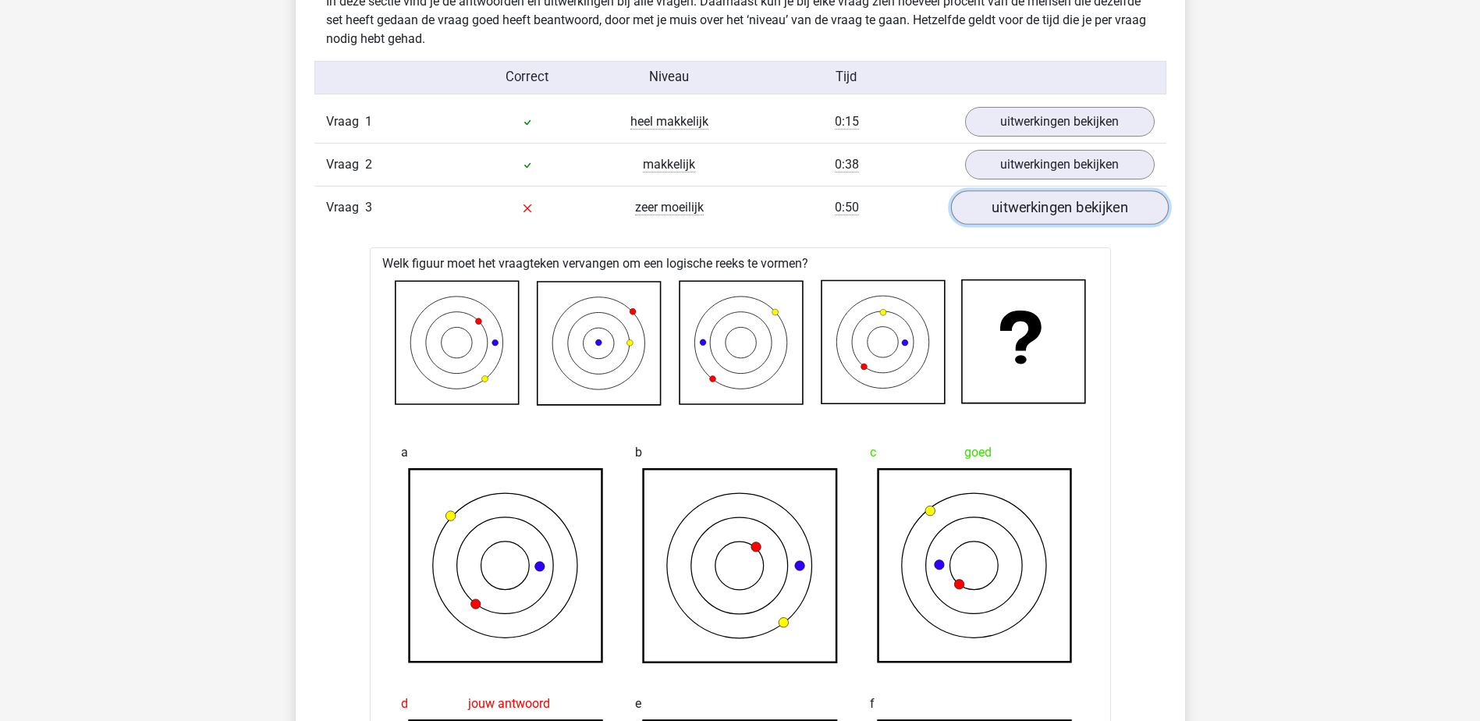
click at [1098, 204] on link "uitwerkingen bekijken" at bounding box center [1059, 208] width 218 height 34
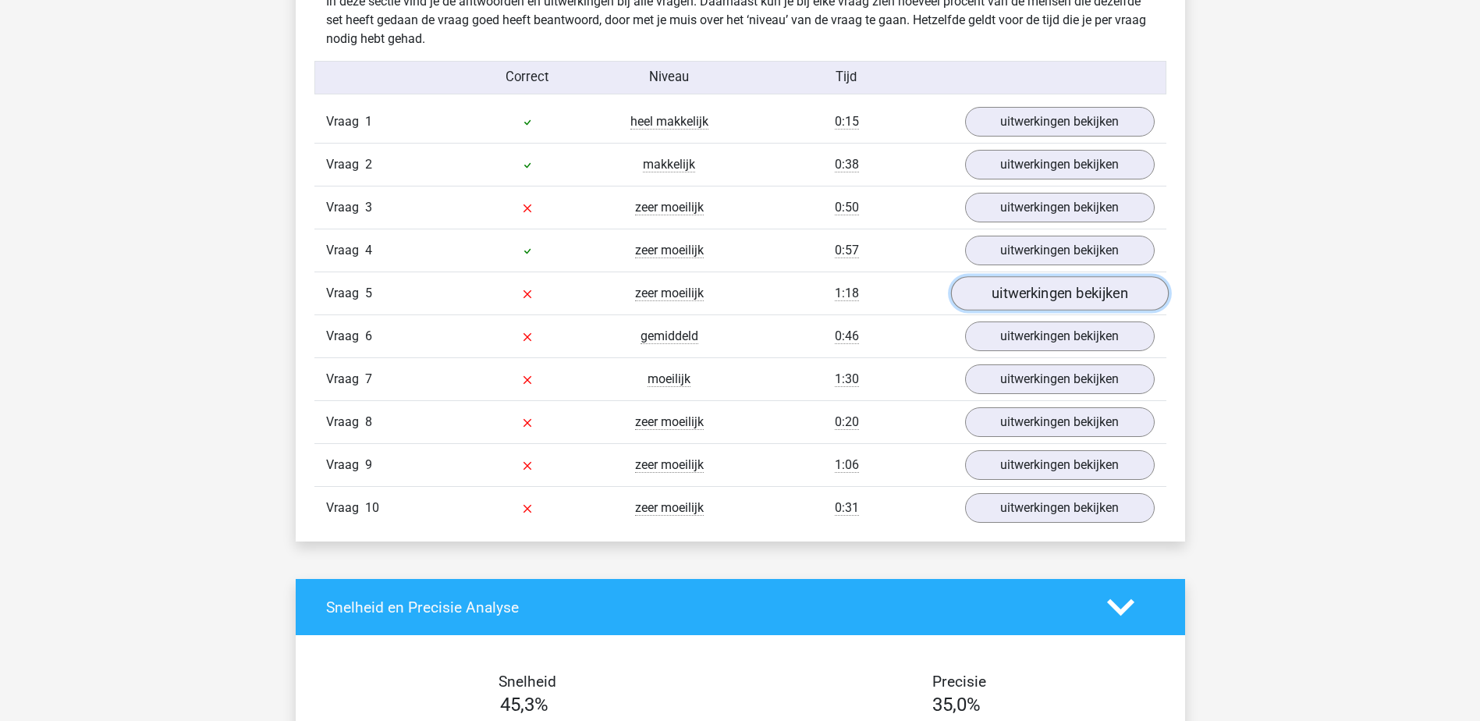
click at [1079, 302] on link "uitwerkingen bekijken" at bounding box center [1059, 294] width 218 height 34
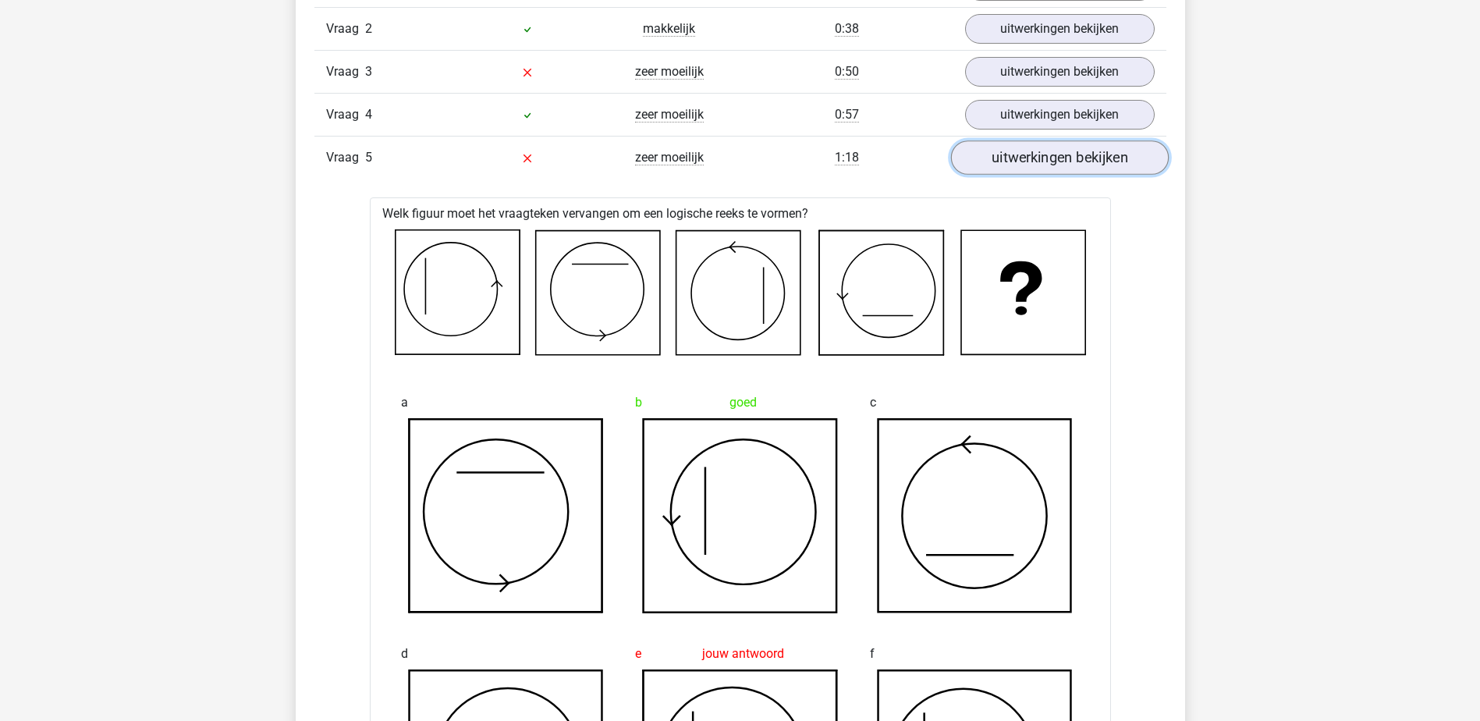
scroll to position [1483, 0]
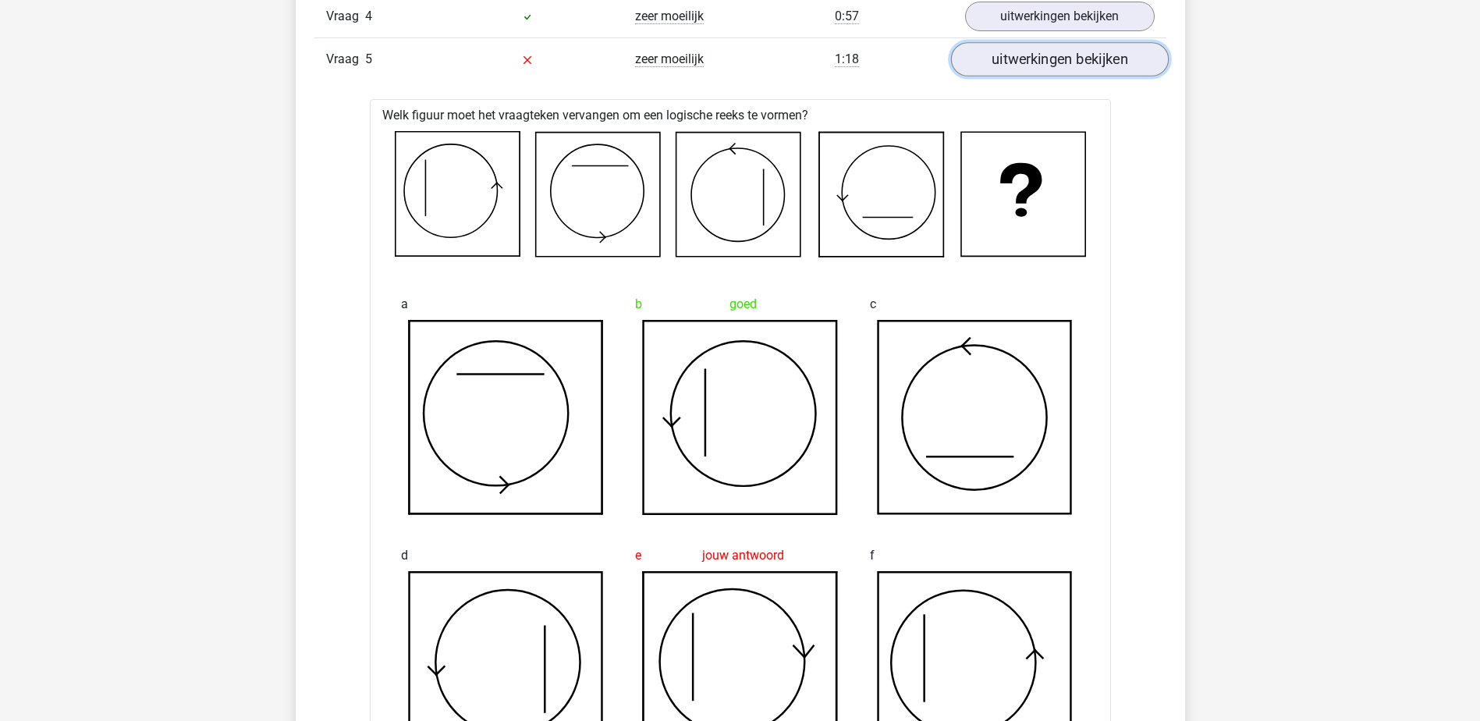
click at [1069, 69] on link "uitwerkingen bekijken" at bounding box center [1059, 60] width 218 height 34
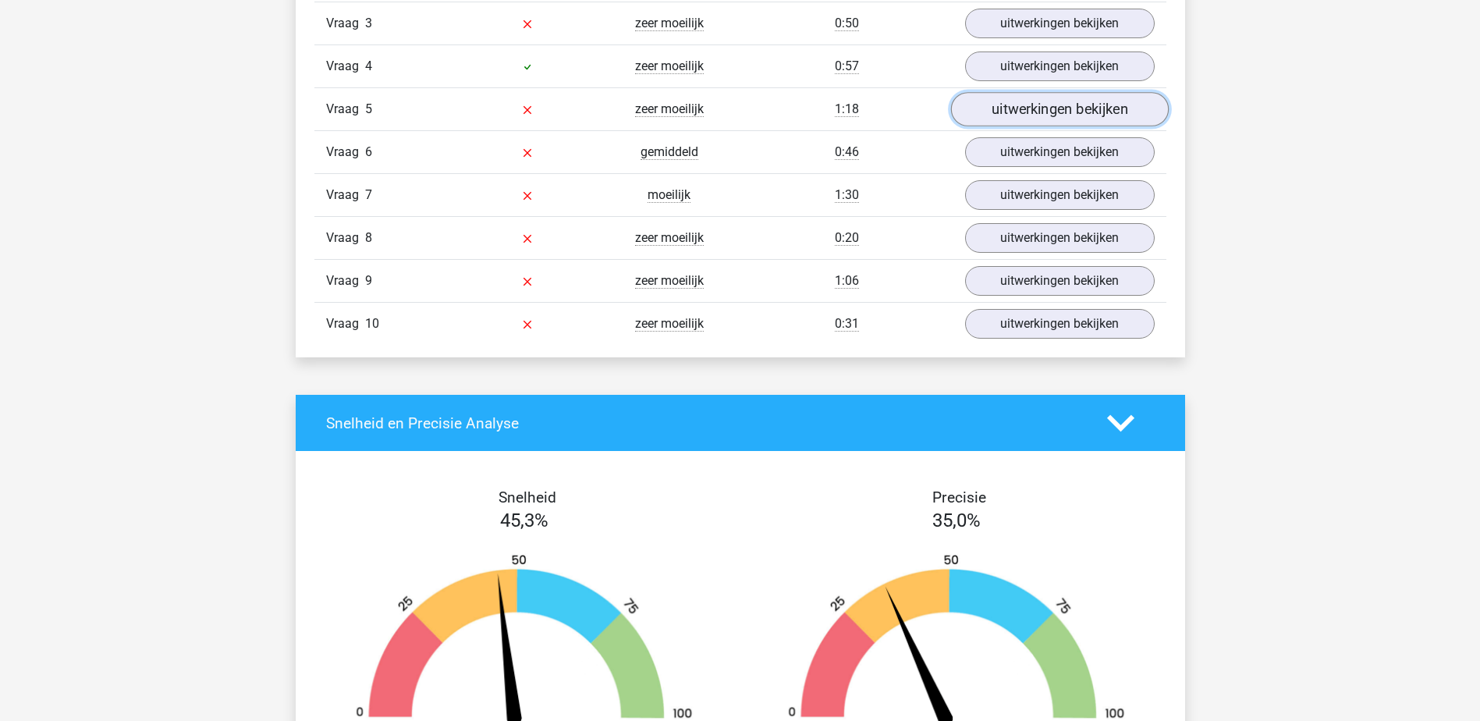
scroll to position [1248, 0]
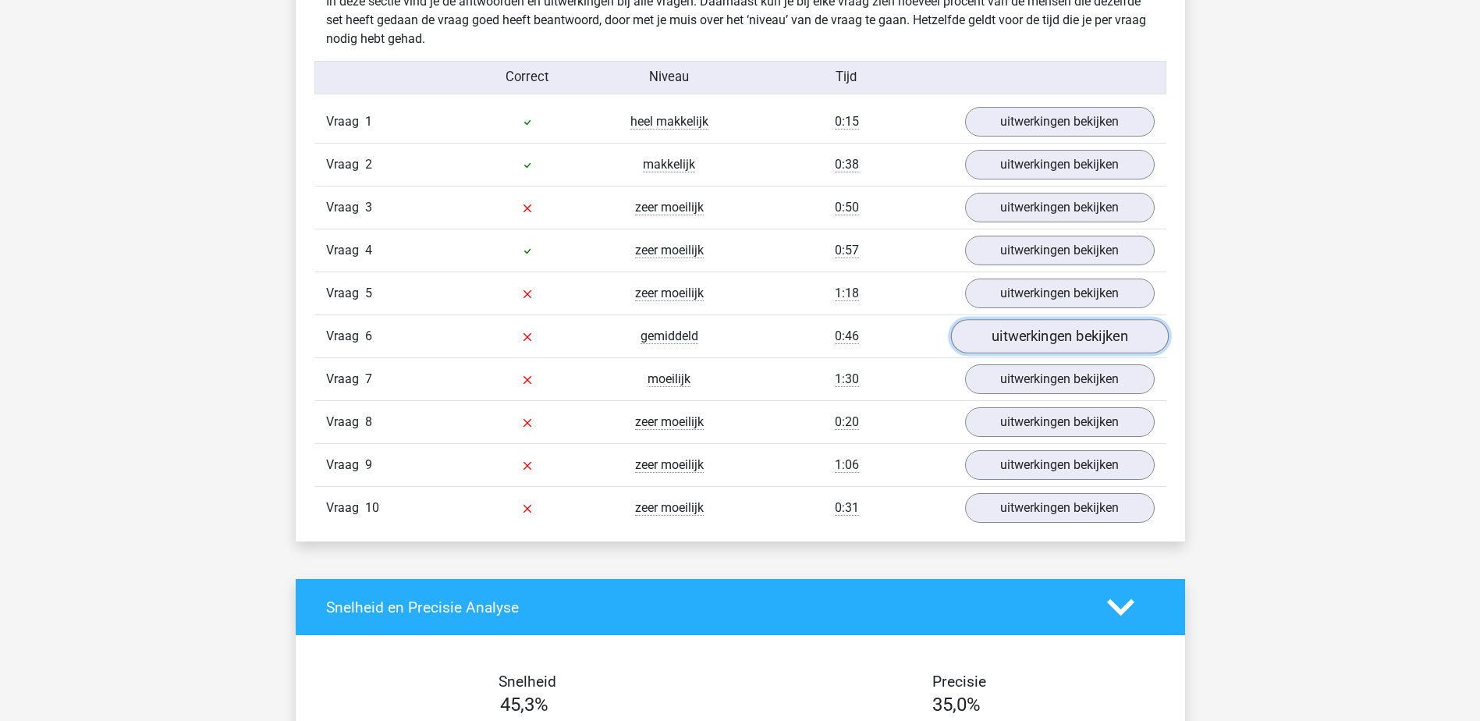
click at [1105, 339] on link "uitwerkingen bekijken" at bounding box center [1059, 337] width 218 height 34
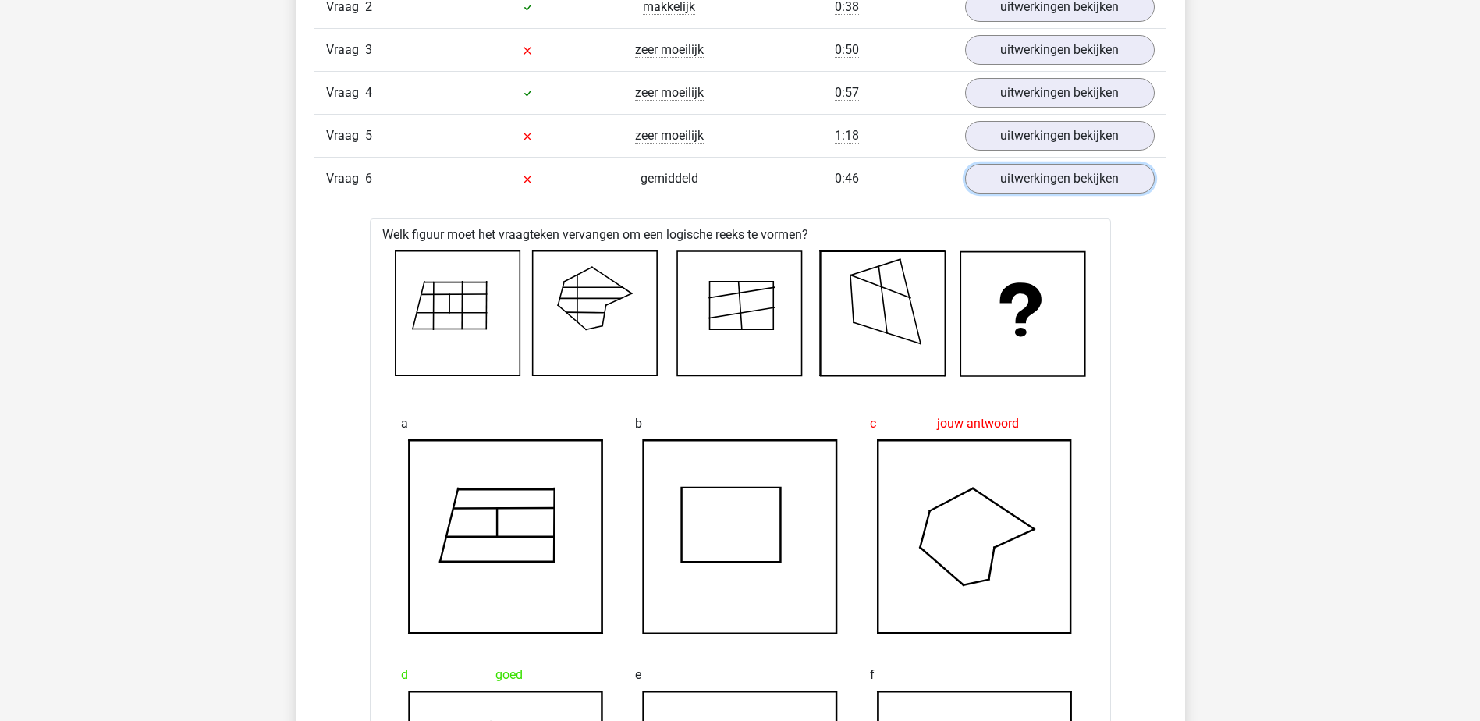
scroll to position [1404, 0]
click at [1073, 185] on link "uitwerkingen bekijken" at bounding box center [1059, 181] width 218 height 34
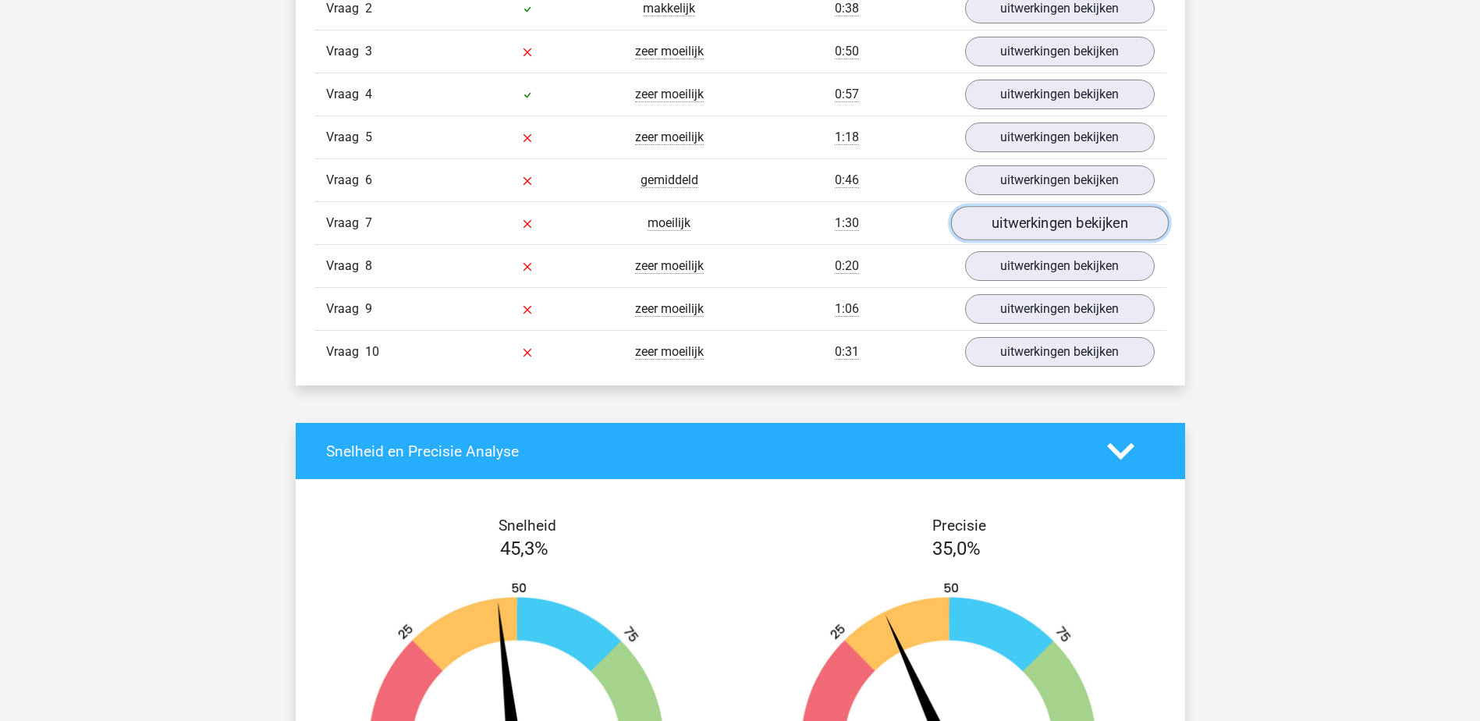
click at [1070, 232] on link "uitwerkingen bekijken" at bounding box center [1059, 224] width 218 height 34
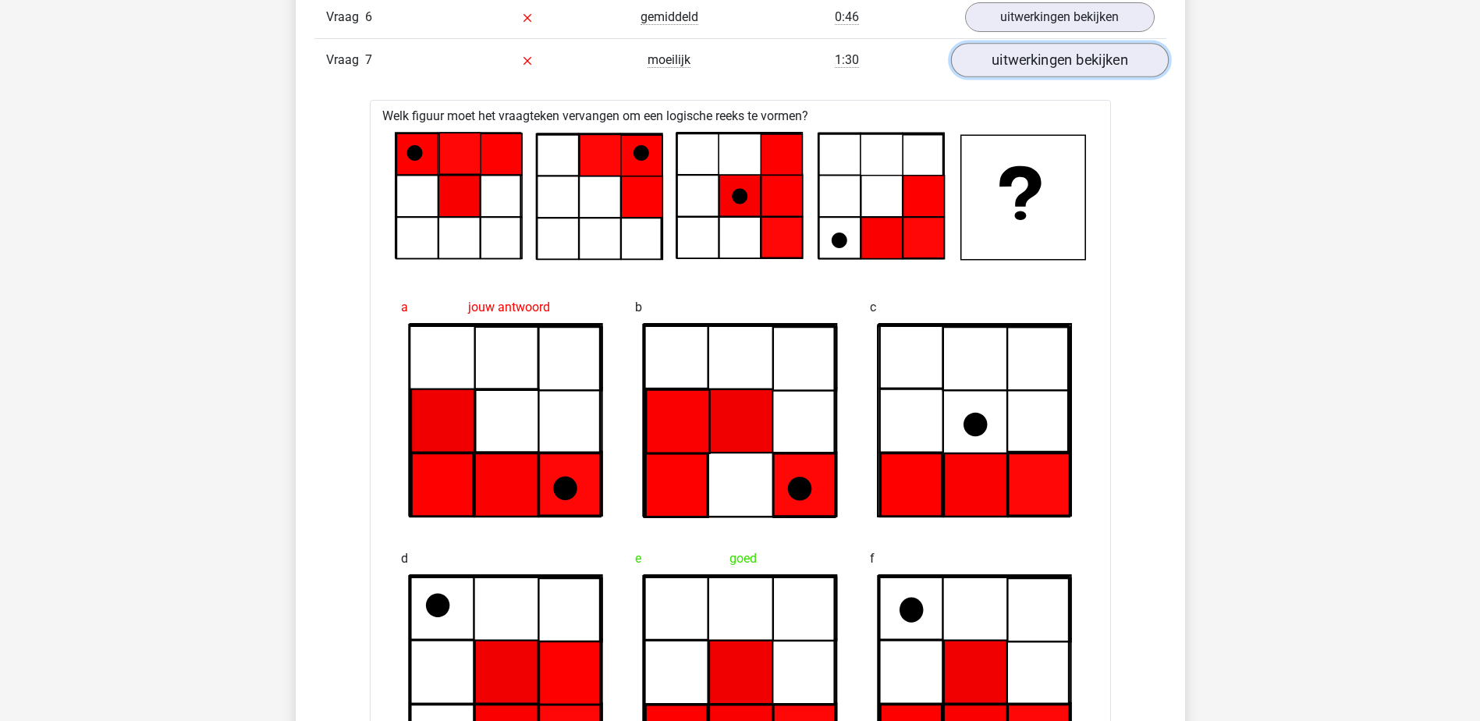
scroll to position [1483, 0]
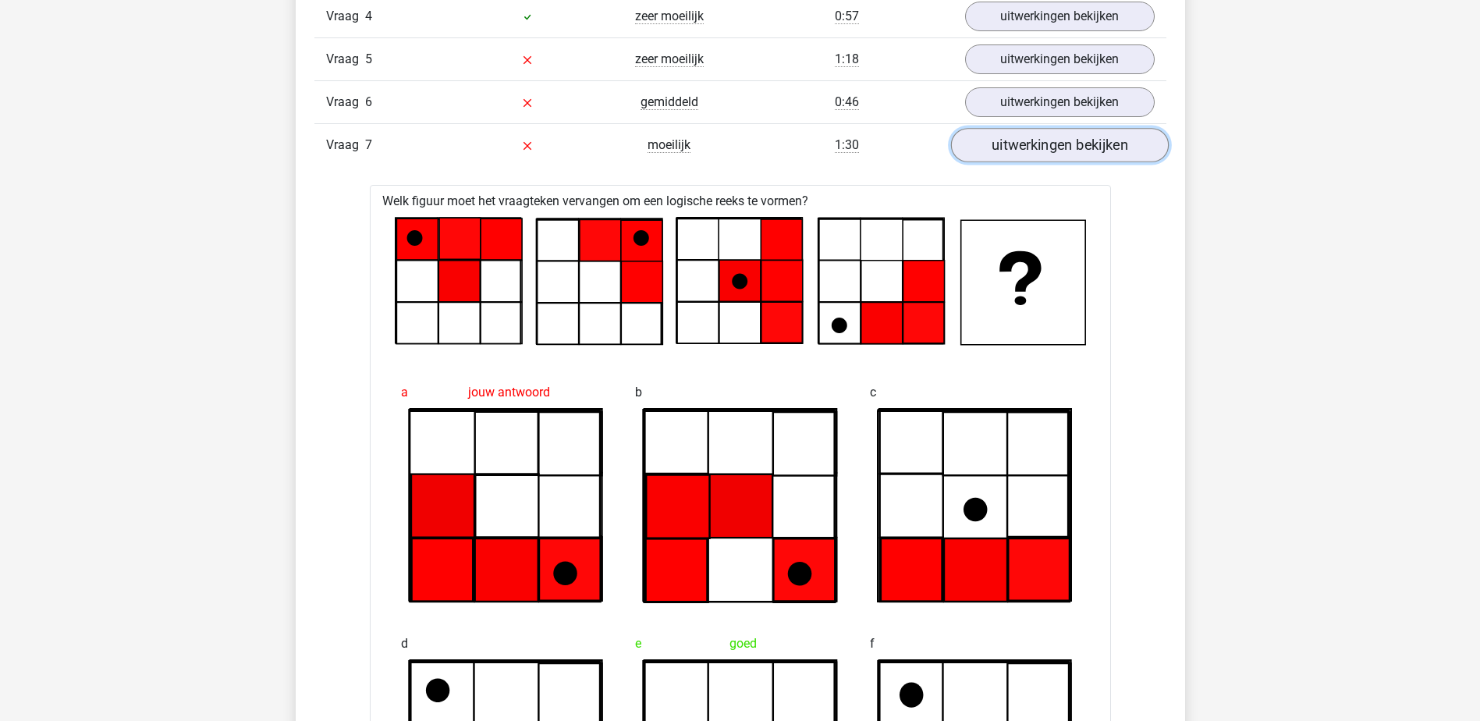
click at [1074, 153] on link "uitwerkingen bekijken" at bounding box center [1059, 146] width 218 height 34
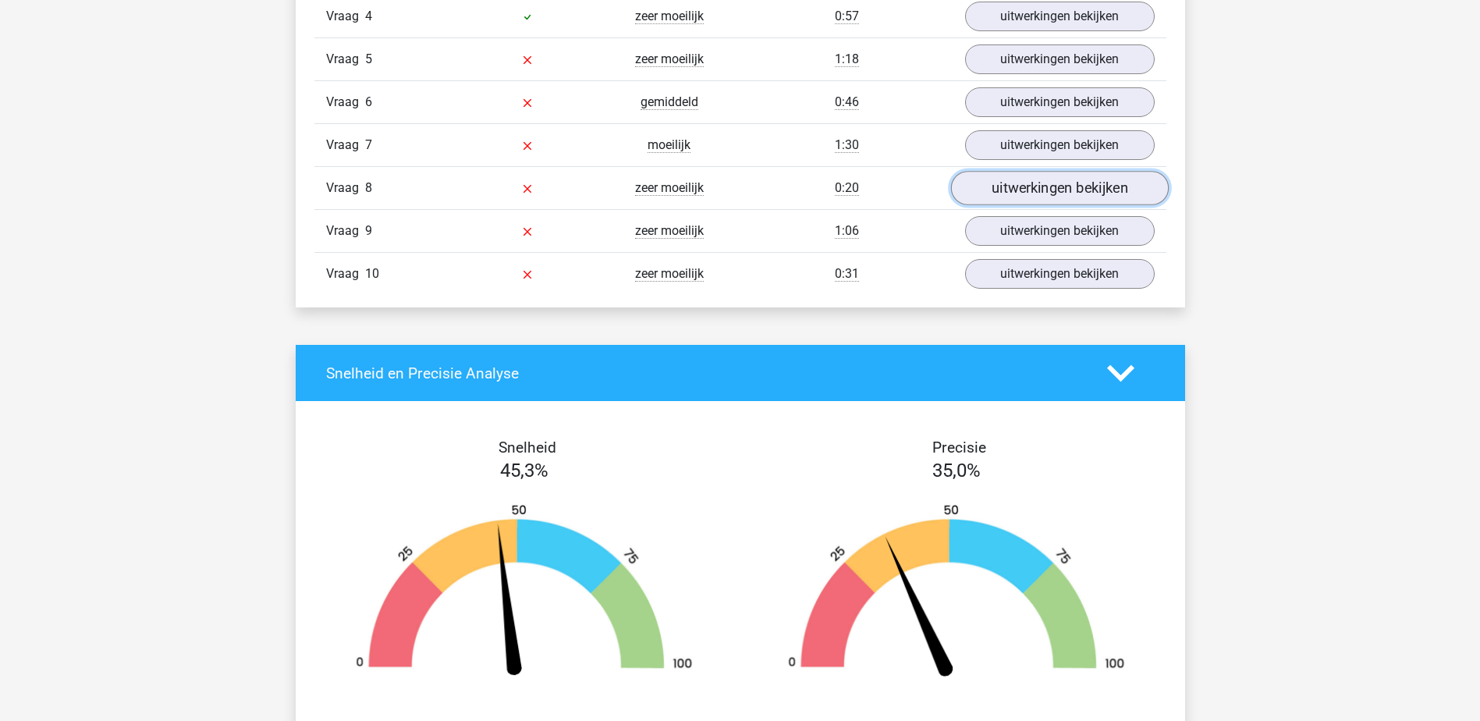
click at [1071, 191] on link "uitwerkingen bekijken" at bounding box center [1059, 189] width 218 height 34
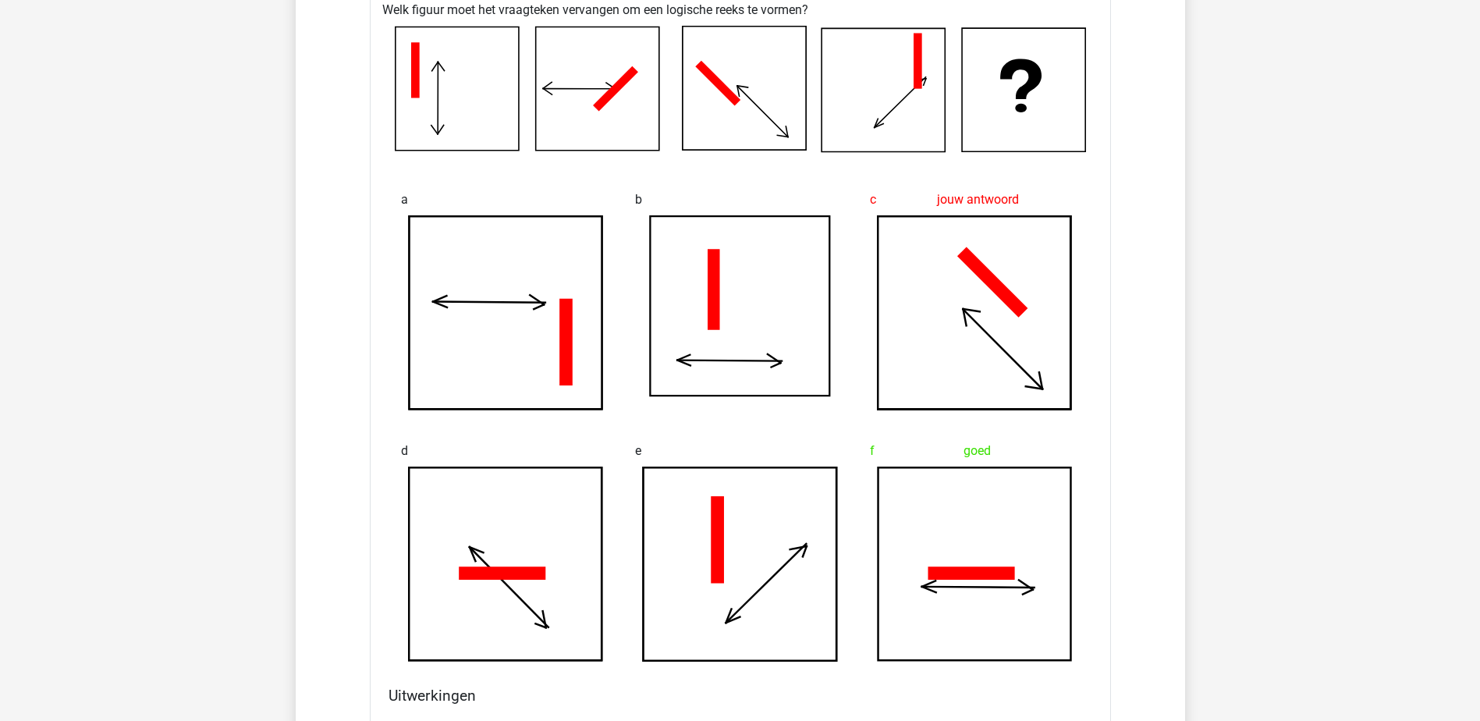
scroll to position [1639, 0]
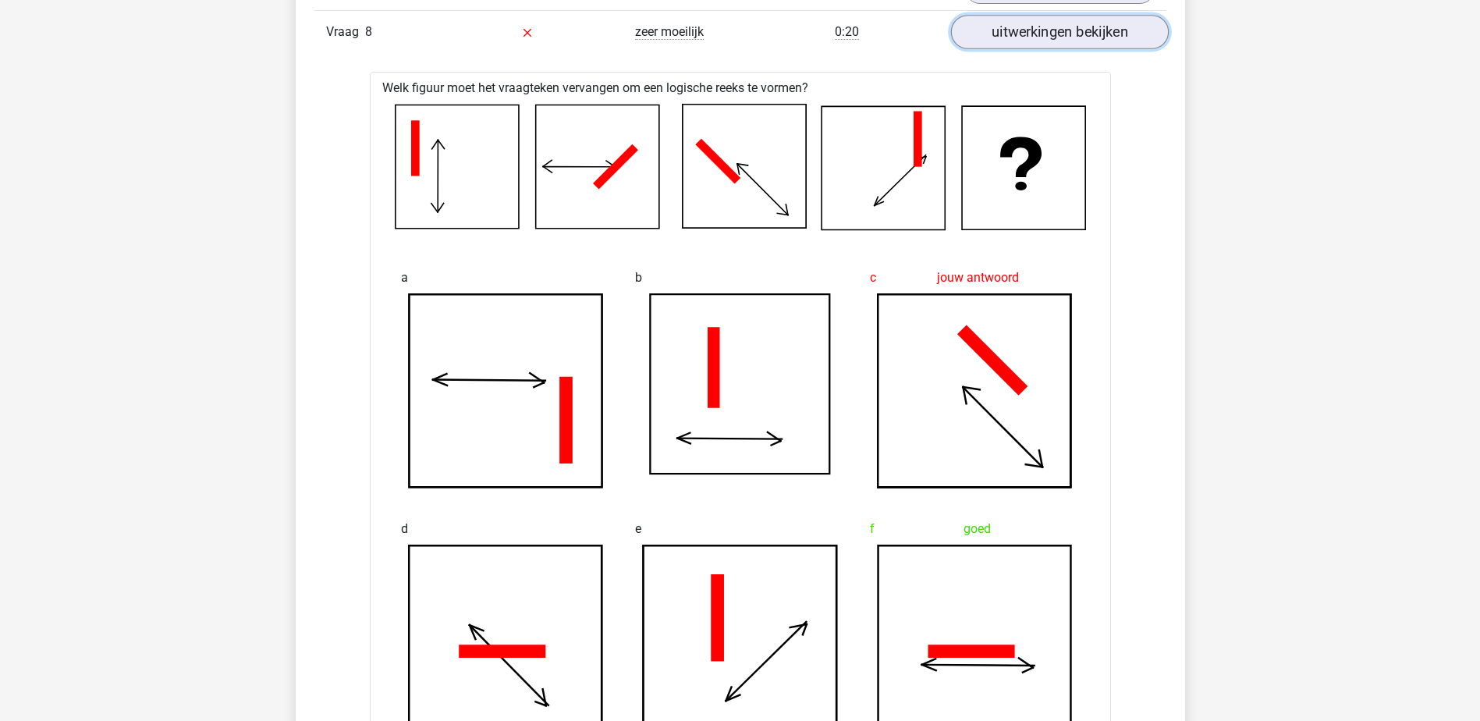
click at [1060, 44] on link "uitwerkingen bekijken" at bounding box center [1059, 33] width 218 height 34
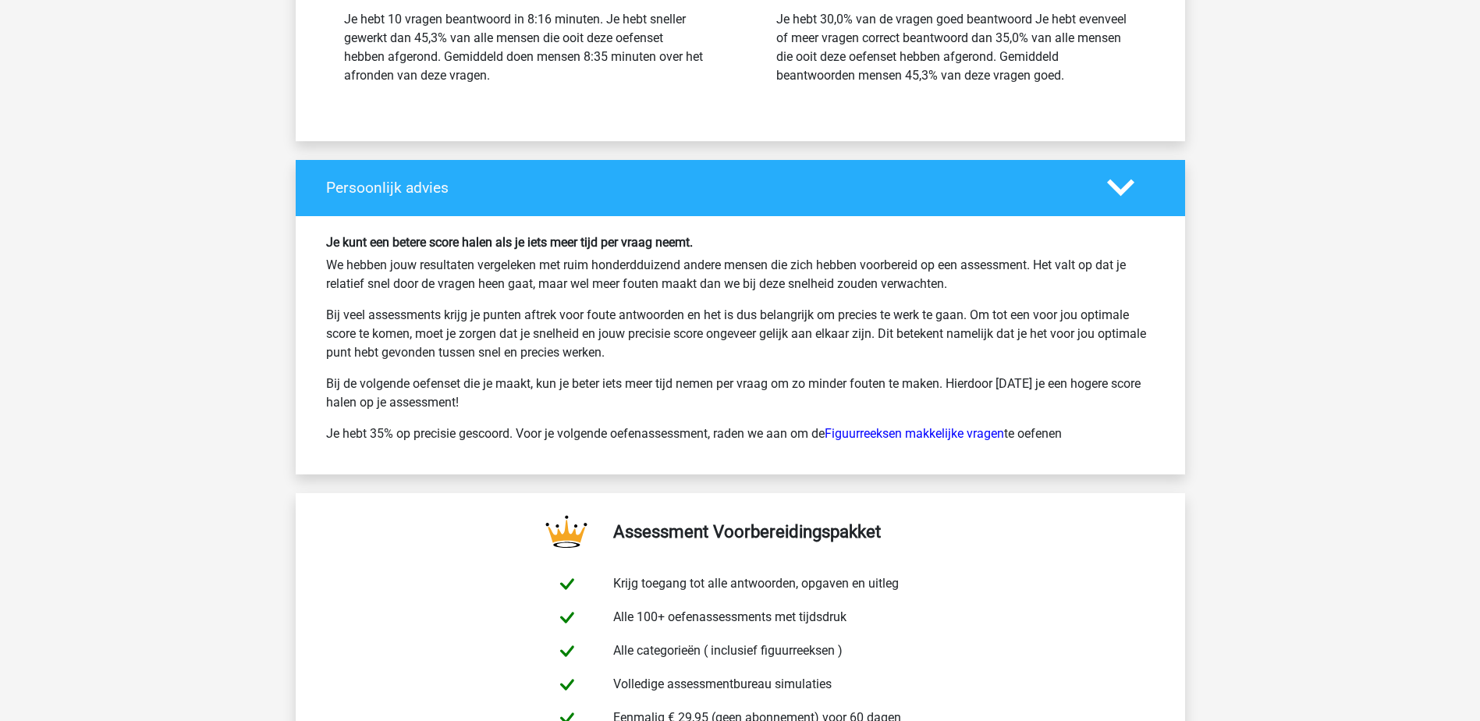
scroll to position [1951, 0]
